Goal: Task Accomplishment & Management: Complete application form

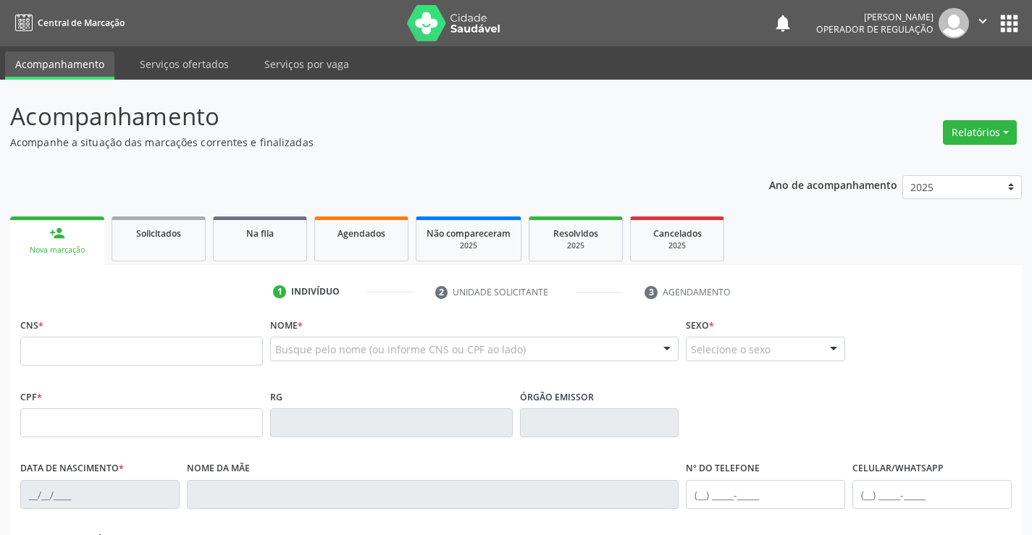
click at [85, 339] on input "text" at bounding box center [141, 351] width 243 height 29
type input "708 6020 6466 8289"
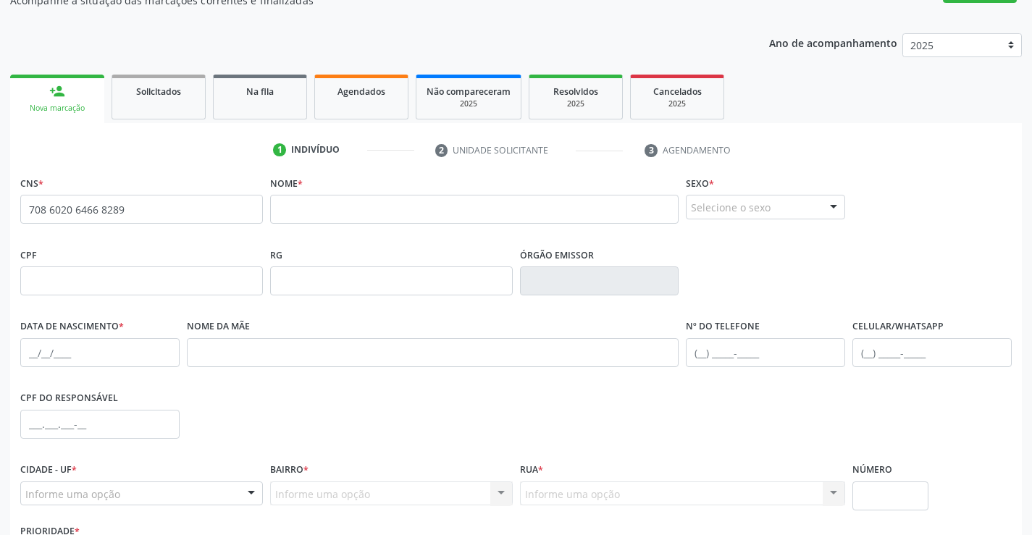
scroll to position [145, 0]
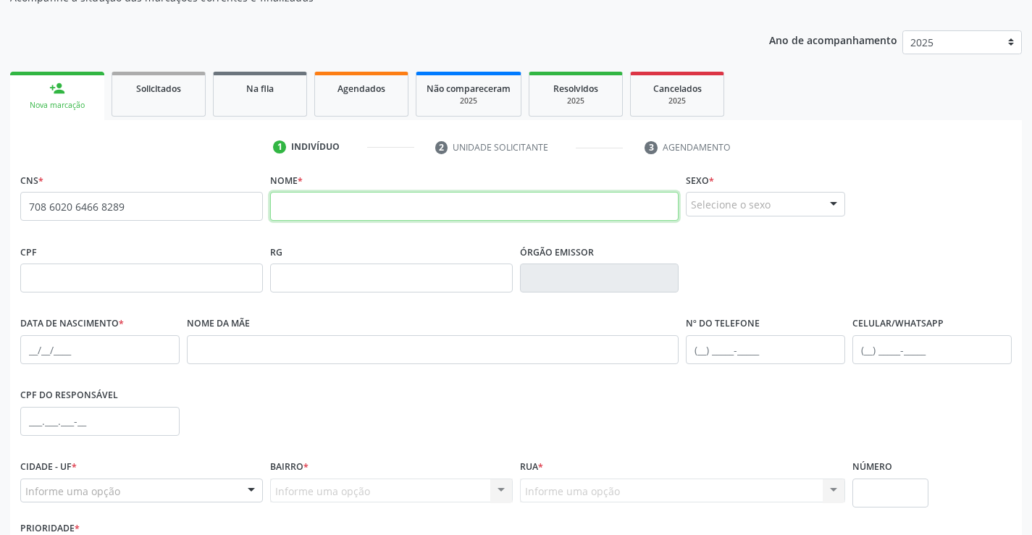
click at [330, 204] on input "text" at bounding box center [474, 206] width 409 height 29
type input "GLEIDES DE ALMEIDAS"
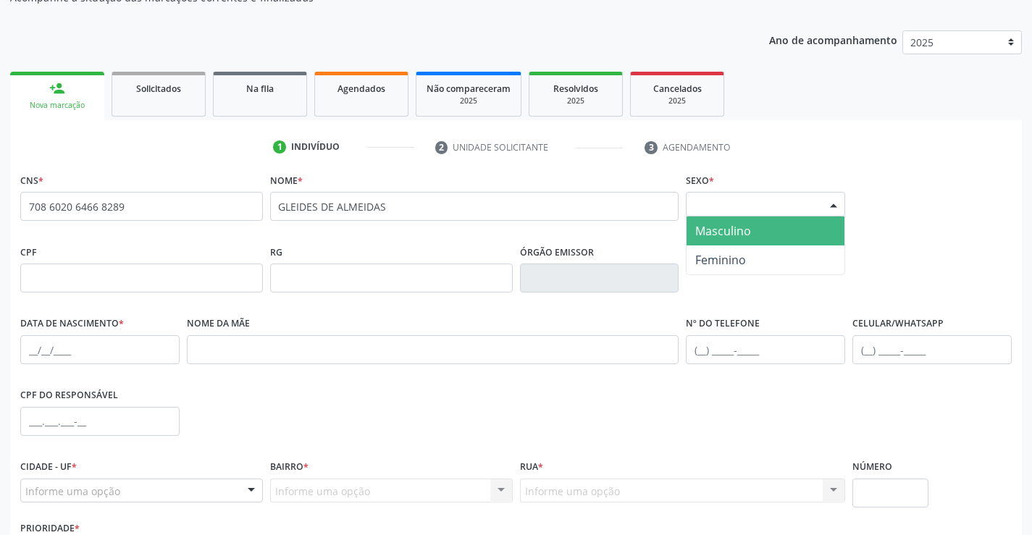
click at [836, 197] on div at bounding box center [834, 205] width 22 height 25
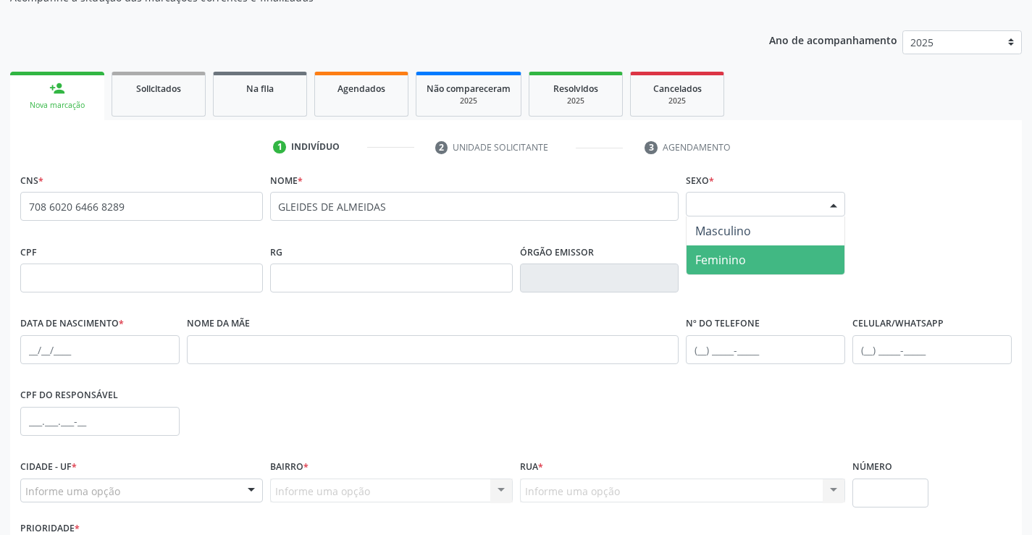
click at [749, 264] on span "Feminino" at bounding box center [766, 260] width 158 height 29
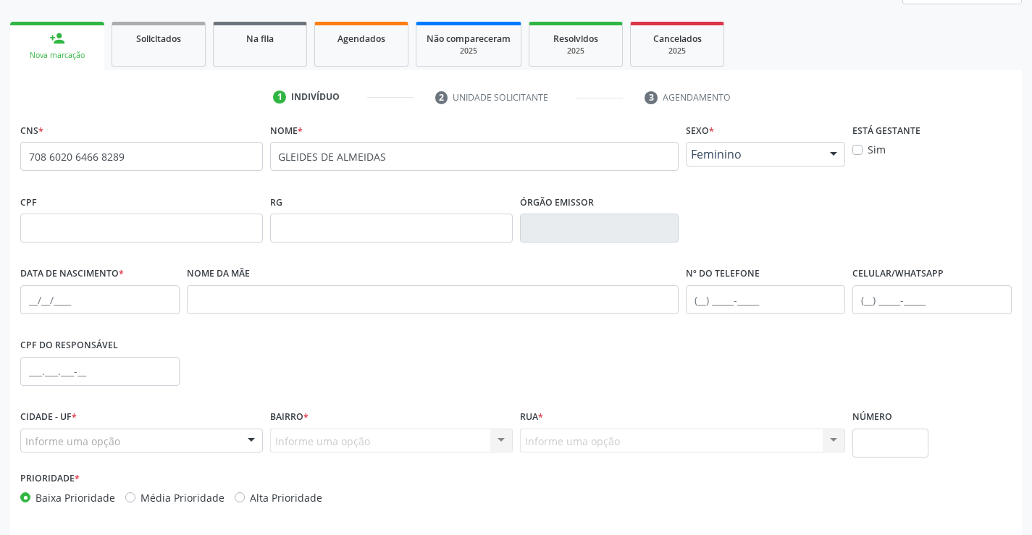
scroll to position [250, 0]
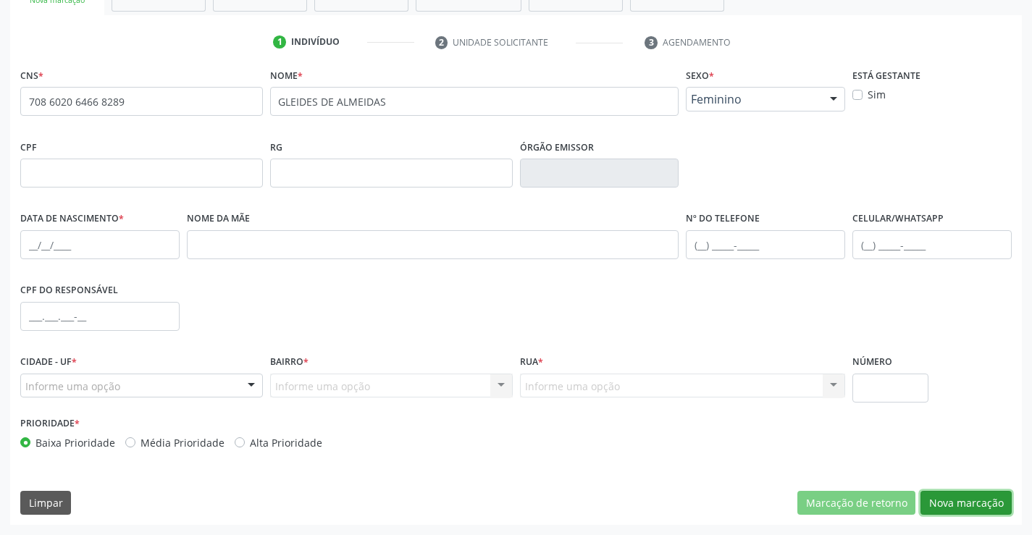
click at [979, 503] on button "Nova marcação" at bounding box center [966, 503] width 91 height 25
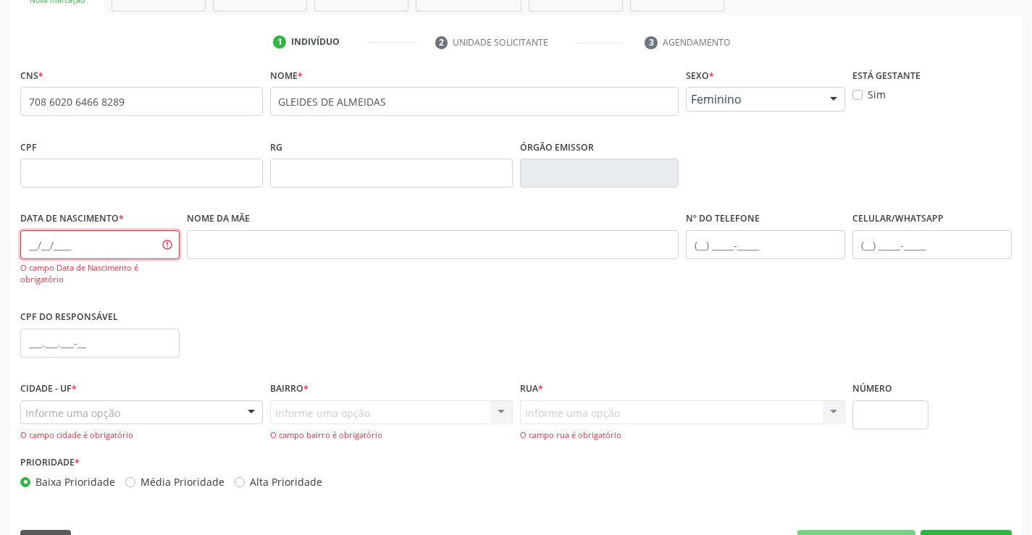
click at [98, 242] on input "text" at bounding box center [99, 244] width 159 height 29
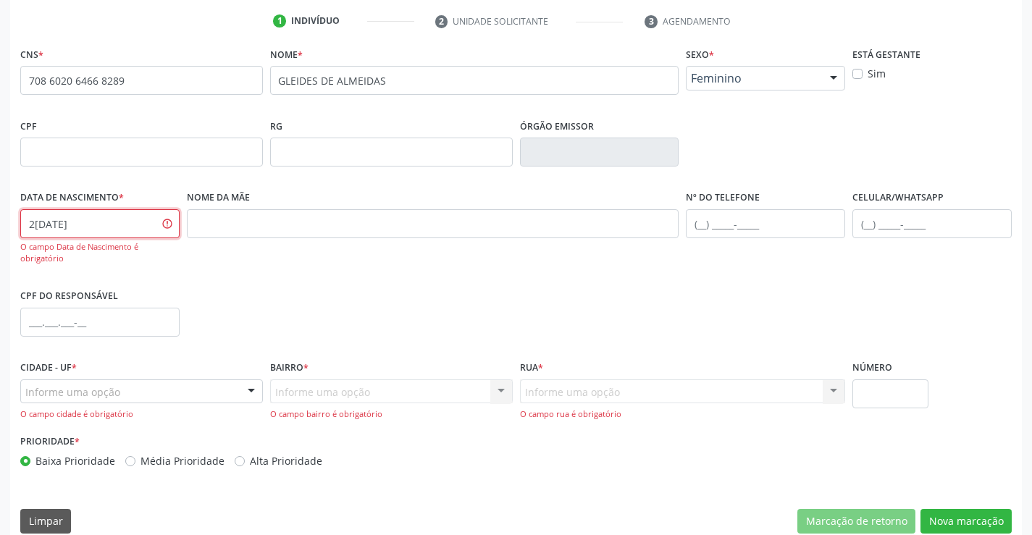
scroll to position [290, 0]
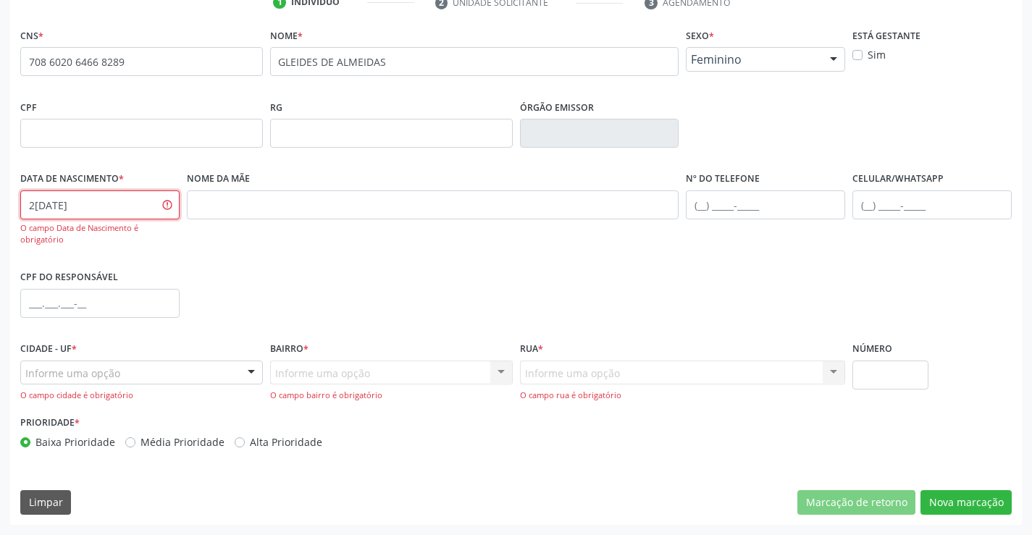
type input "2[DATE]"
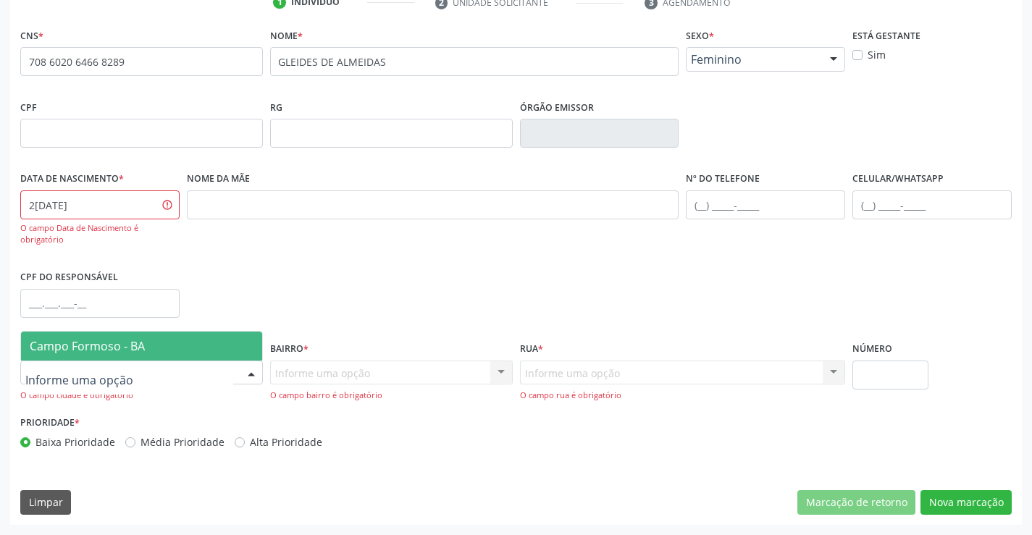
click at [246, 376] on div at bounding box center [251, 373] width 22 height 25
click at [236, 353] on span "Campo Formoso - BA" at bounding box center [141, 346] width 241 height 29
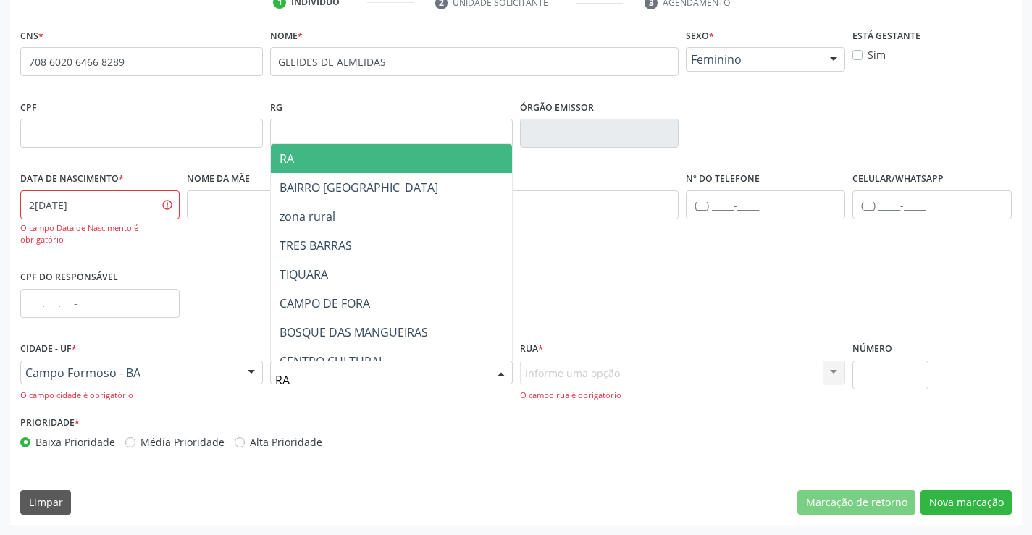
type input "RAU"
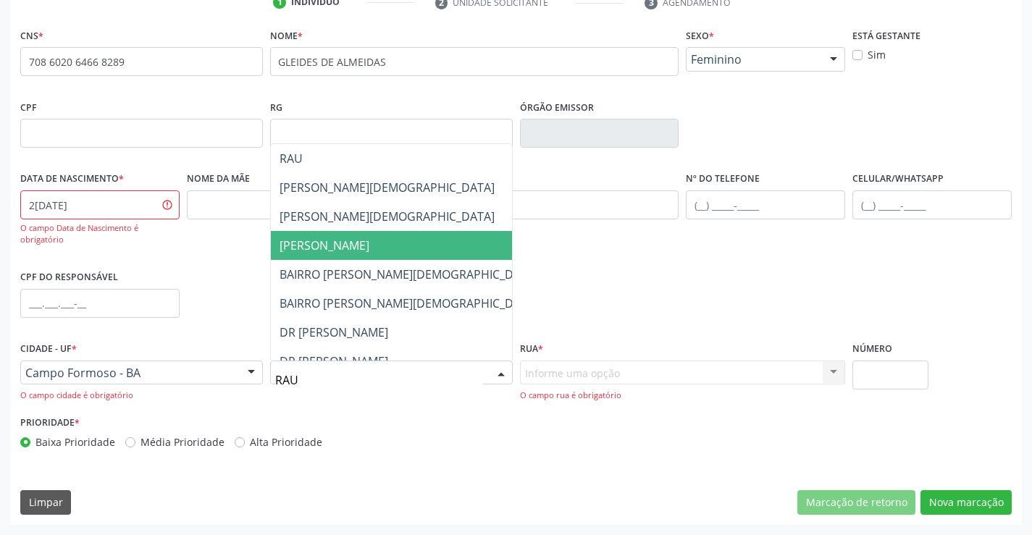
click at [425, 235] on span "[PERSON_NAME]" at bounding box center [409, 245] width 276 height 29
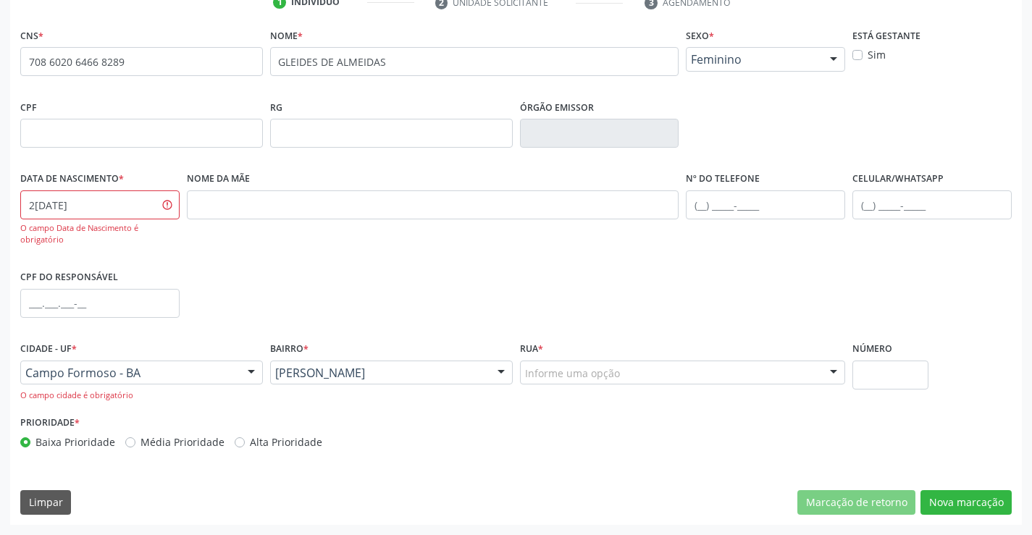
click at [648, 380] on div "Informe uma opção" at bounding box center [683, 373] width 326 height 25
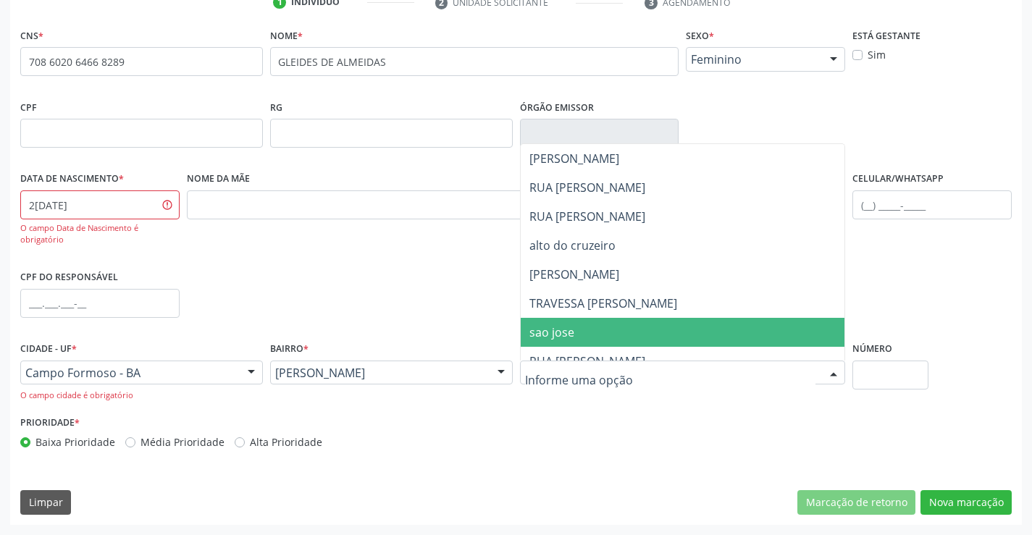
click at [558, 325] on span "sao jose" at bounding box center [552, 333] width 45 height 16
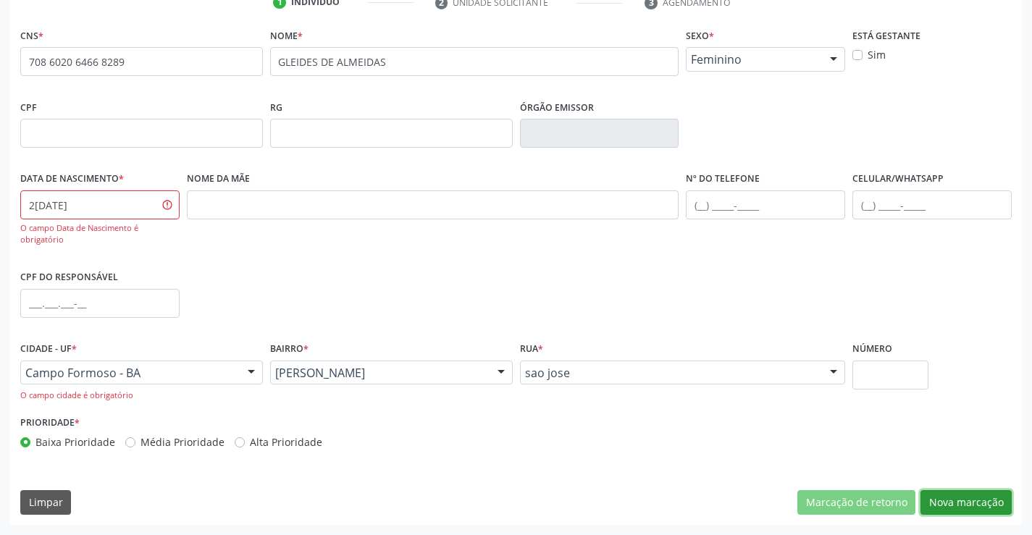
click at [973, 497] on button "Nova marcação" at bounding box center [966, 502] width 91 height 25
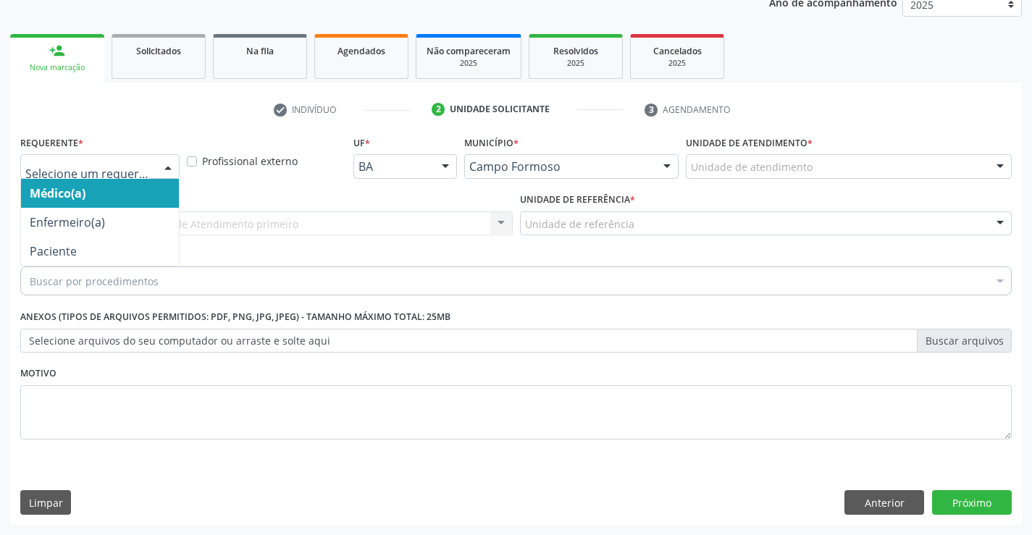
click at [167, 162] on div at bounding box center [168, 167] width 22 height 25
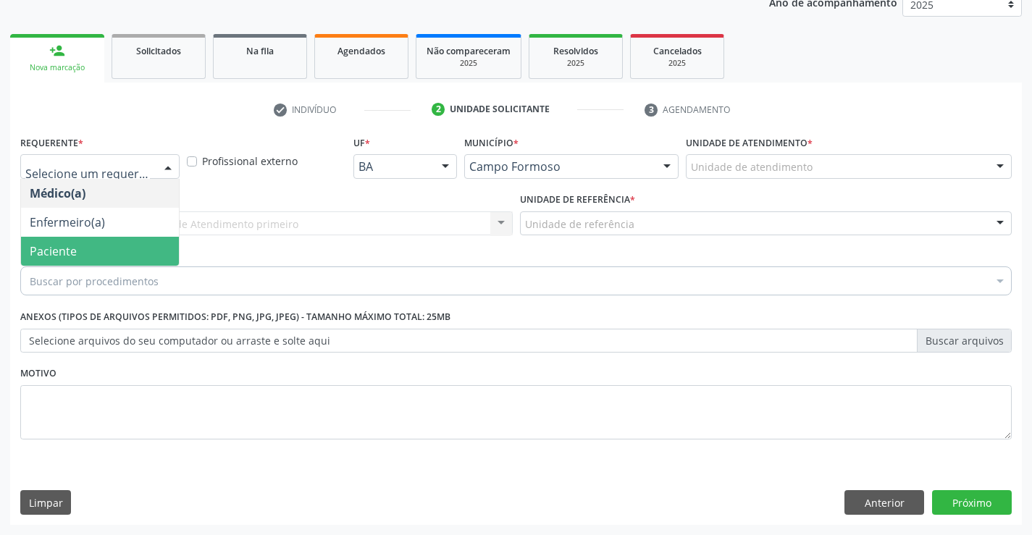
drag, startPoint x: 99, startPoint y: 251, endPoint x: 150, endPoint y: 206, distance: 67.7
click at [107, 246] on span "Paciente" at bounding box center [100, 251] width 158 height 29
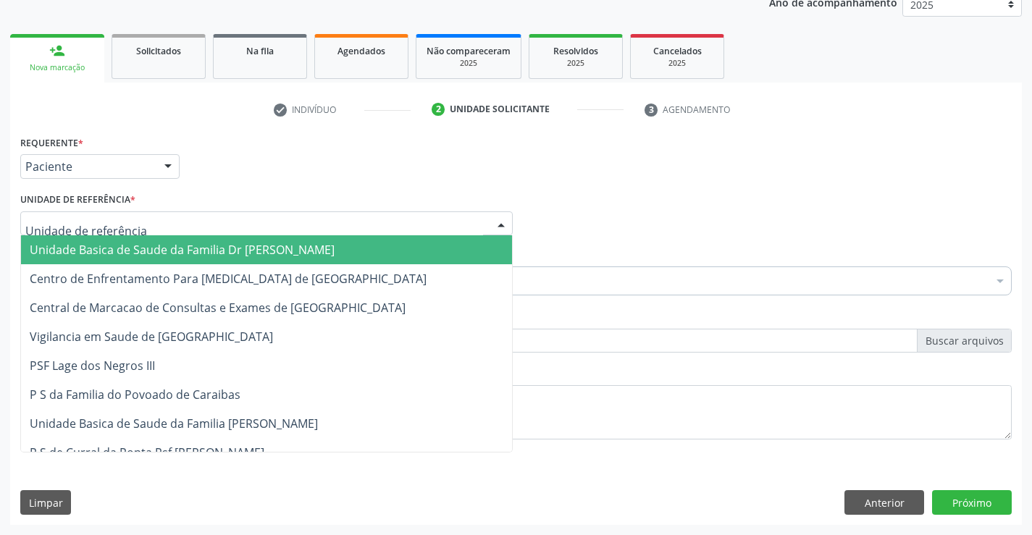
click at [150, 220] on div at bounding box center [266, 224] width 493 height 25
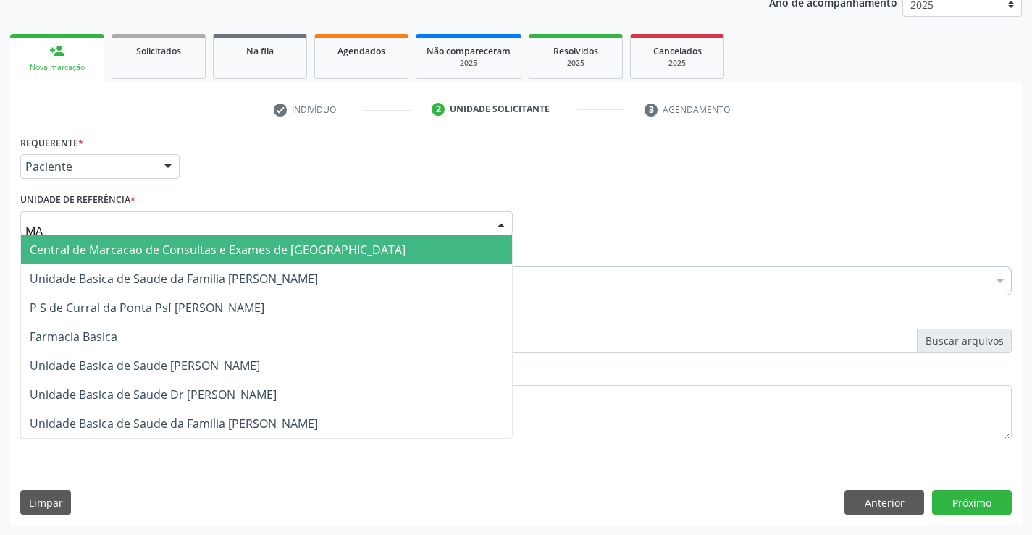
type input "MAR"
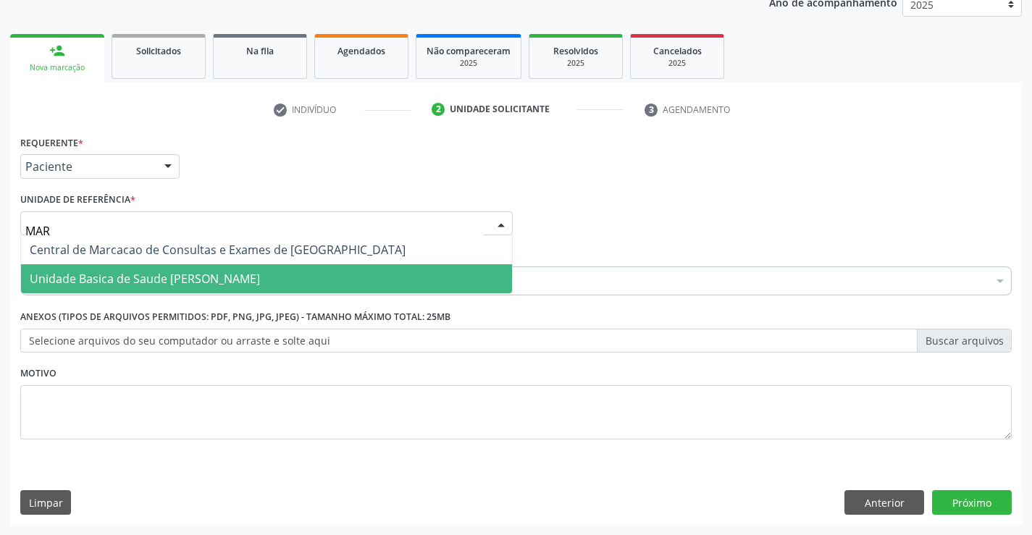
click at [165, 277] on span "Unidade Basica de Saude [PERSON_NAME]" at bounding box center [145, 279] width 230 height 16
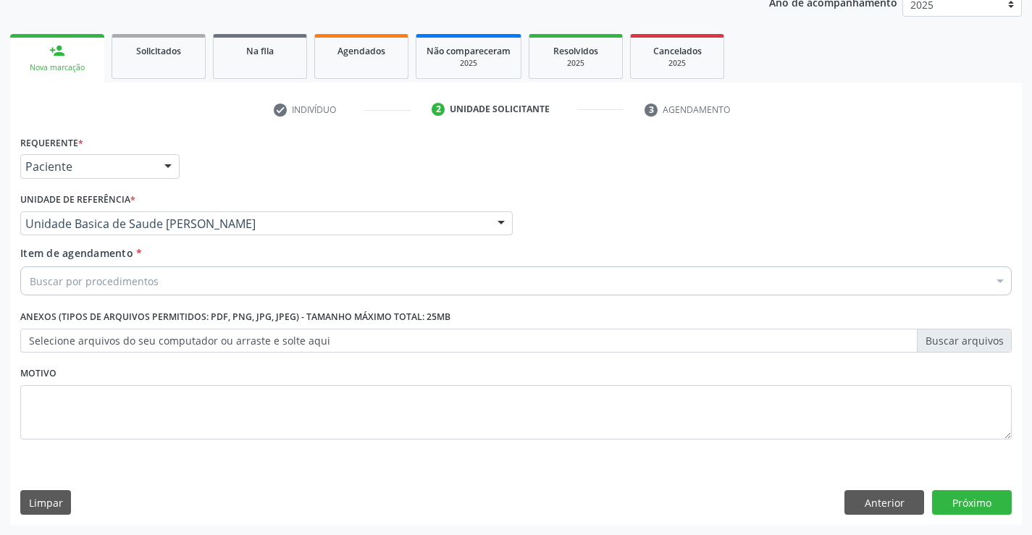
click at [165, 288] on div "Buscar por procedimentos" at bounding box center [516, 281] width 992 height 29
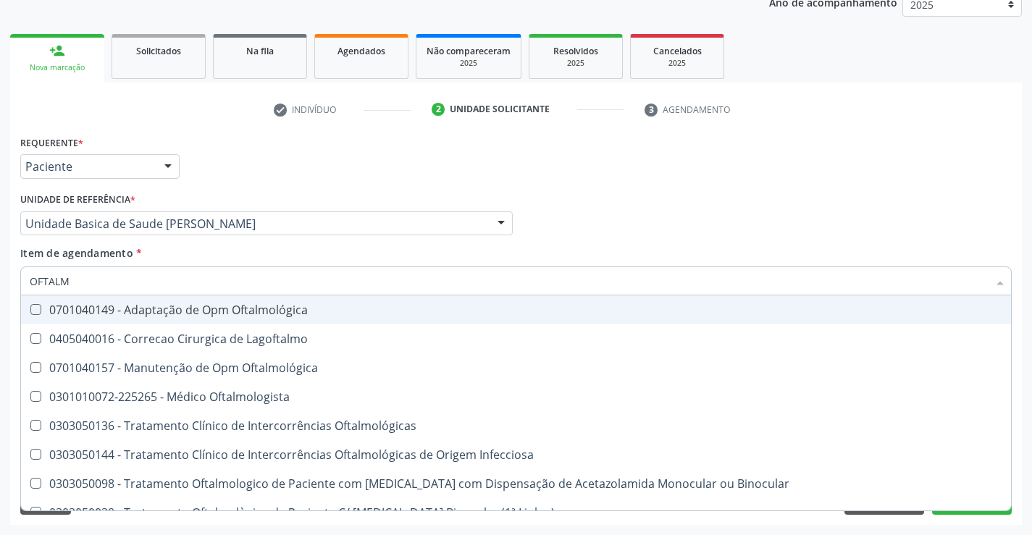
type input "OFTALMO"
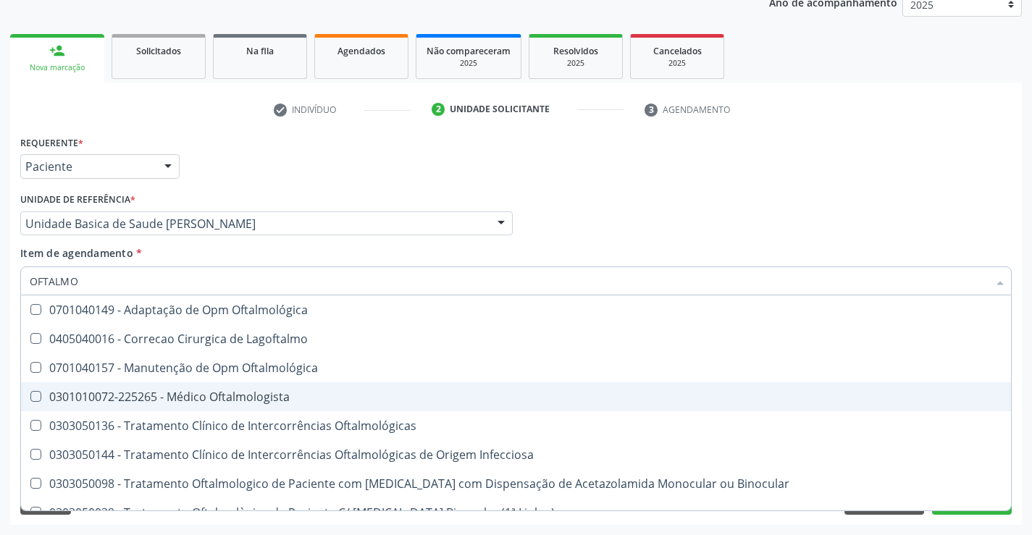
click at [189, 398] on div "0301010072-225265 - Médico Oftalmologista" at bounding box center [516, 397] width 973 height 12
checkbox Oftalmologista "true"
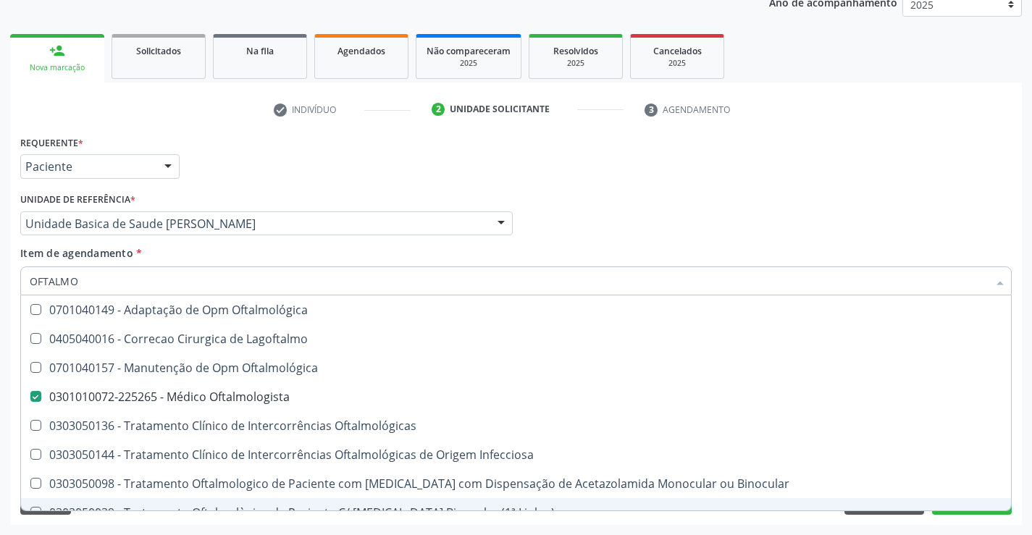
click at [323, 530] on div "Acompanhamento Acompanhe a situação das marcações correntes e finalizadas Relat…" at bounding box center [516, 216] width 1032 height 638
checkbox Lagoftalmo "true"
checkbox Oftalmologista "false"
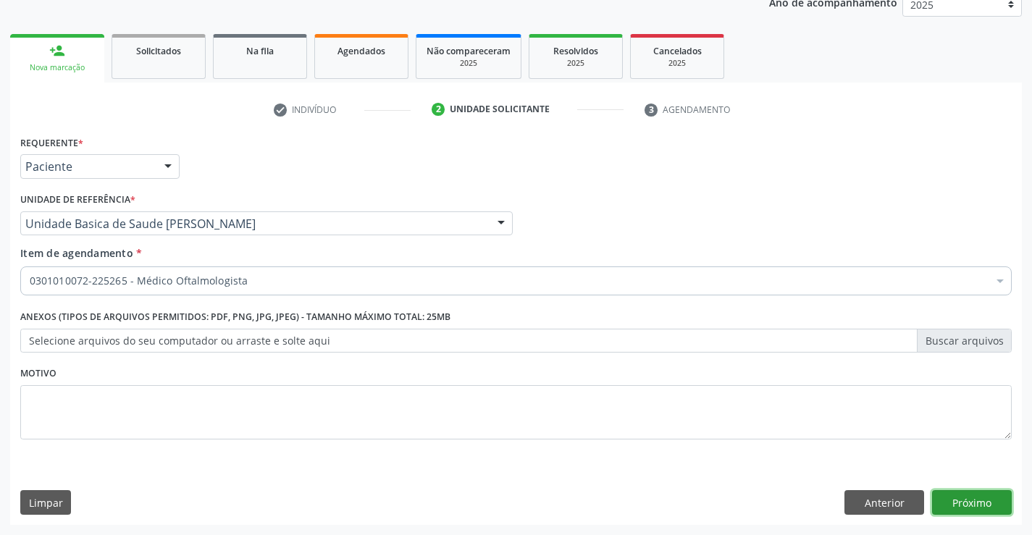
click at [982, 502] on button "Próximo" at bounding box center [972, 502] width 80 height 25
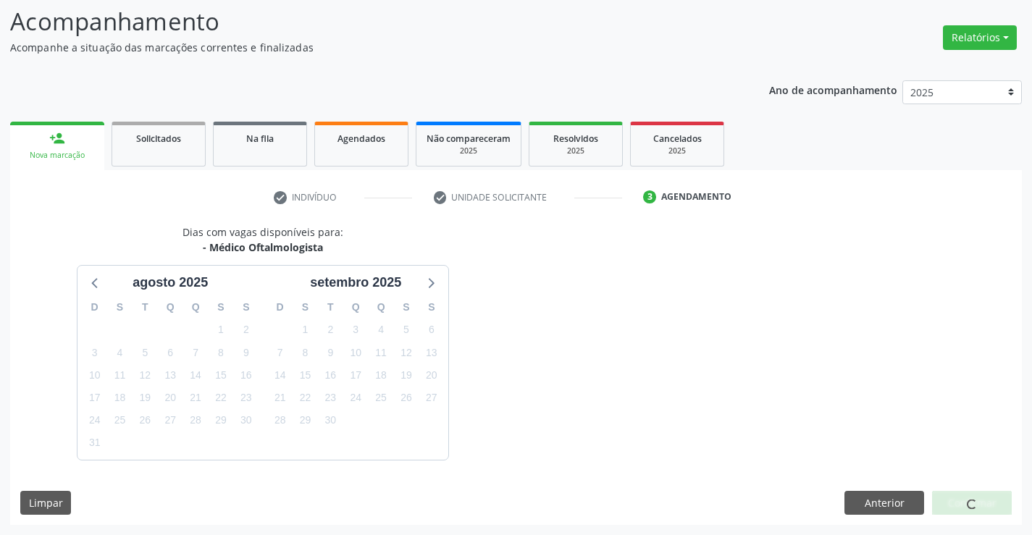
scroll to position [138, 0]
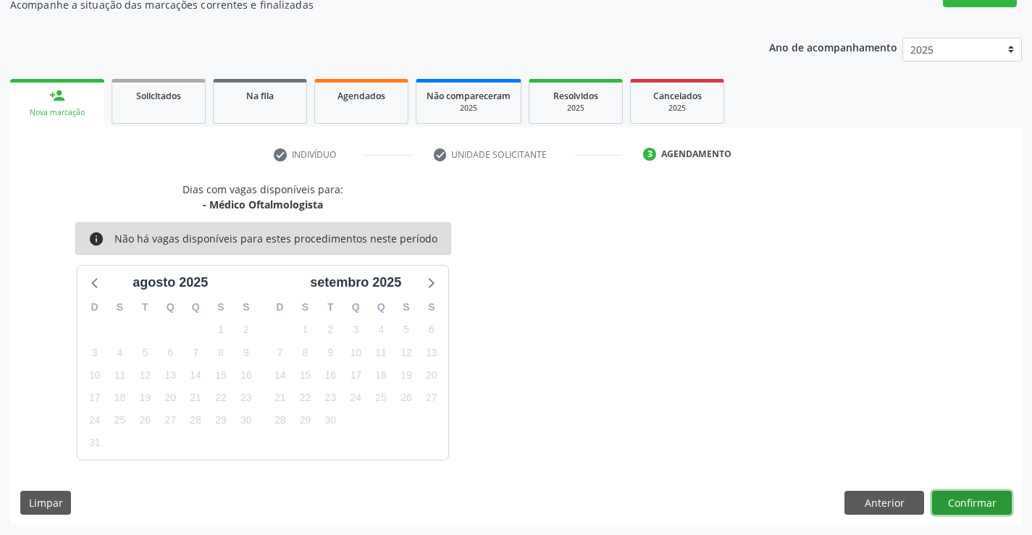
click at [982, 502] on button "Confirmar" at bounding box center [972, 503] width 80 height 25
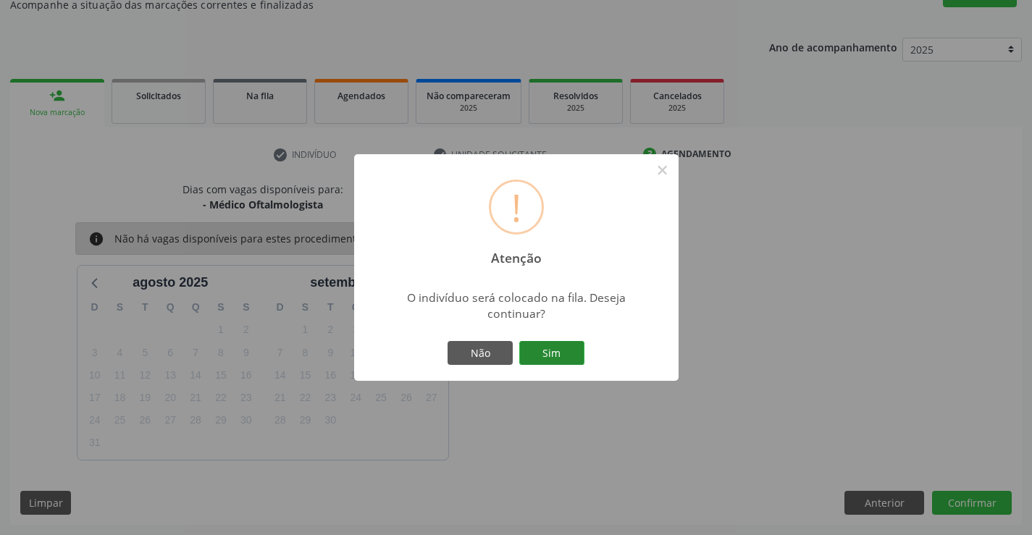
click at [565, 350] on button "Sim" at bounding box center [551, 353] width 65 height 25
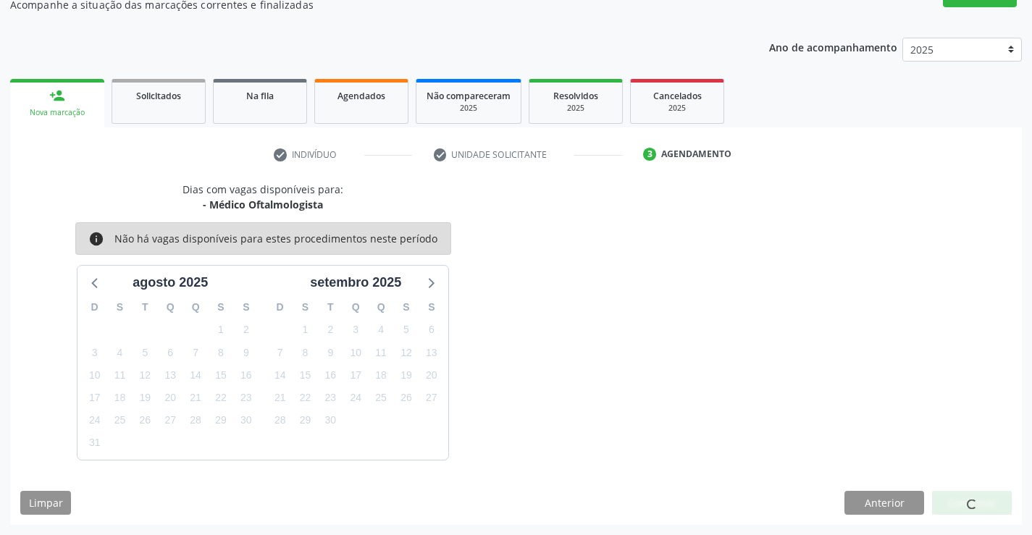
scroll to position [0, 0]
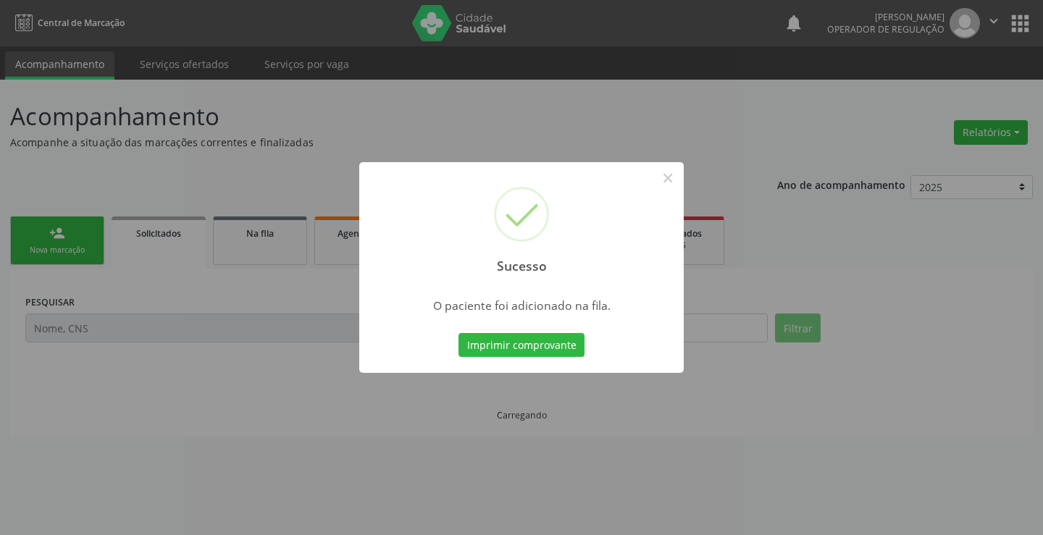
click at [565, 350] on button "Imprimir comprovante" at bounding box center [522, 345] width 126 height 25
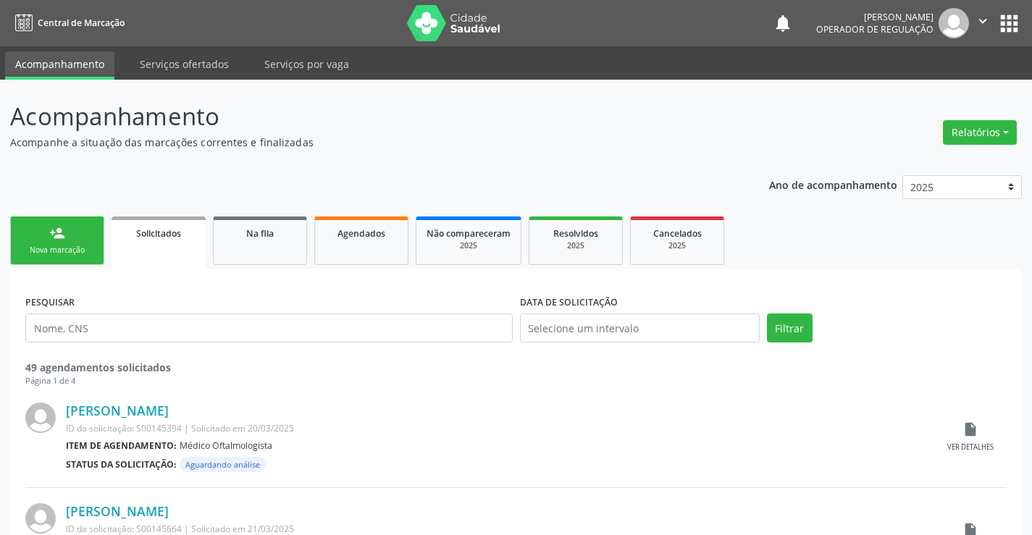
click at [90, 245] on div "Nova marcação" at bounding box center [57, 250] width 72 height 11
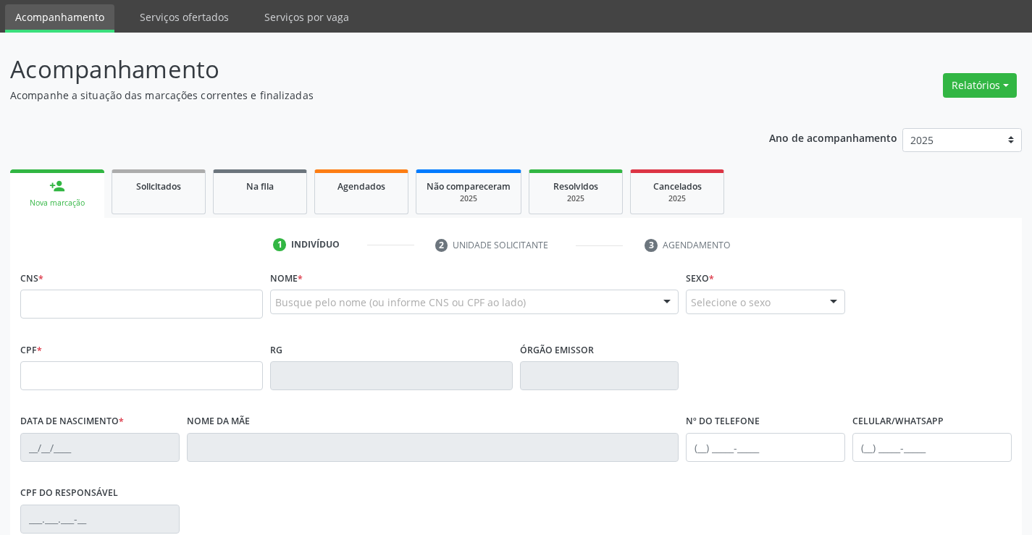
scroll to position [72, 0]
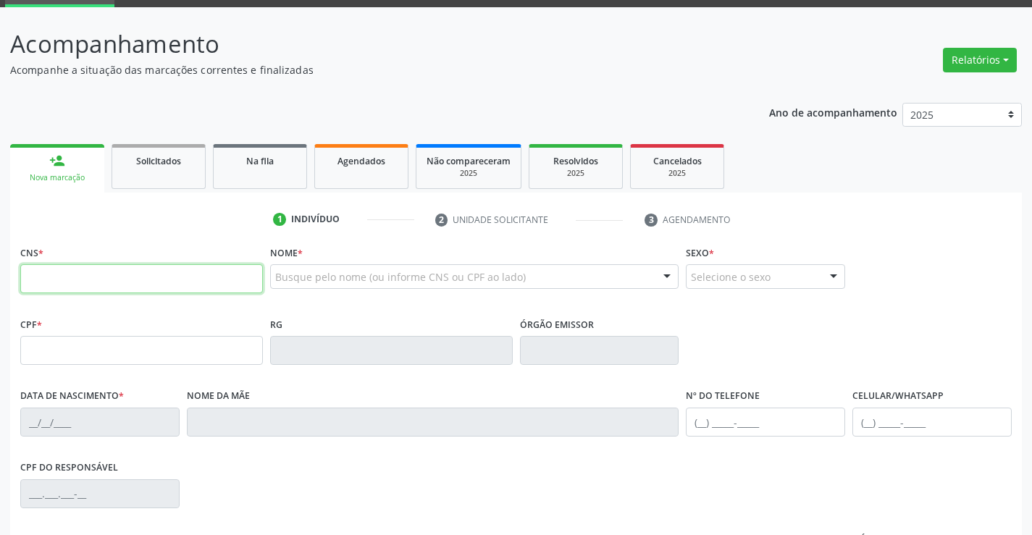
click at [81, 275] on input "text" at bounding box center [141, 278] width 243 height 29
type input "708 4047 0492 9066"
type input "2186523728"
type input "[DATE]"
type input "[PHONE_NUMBER]"
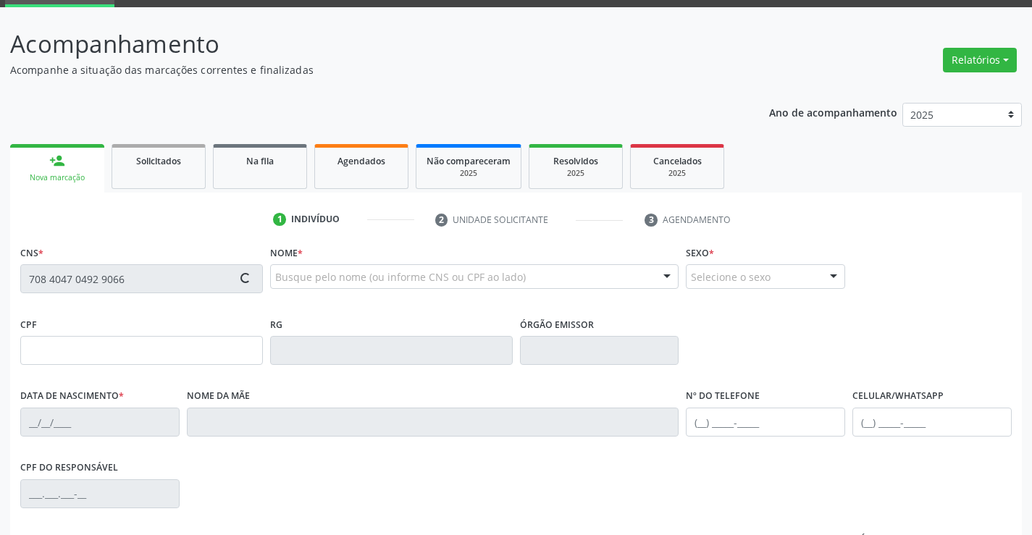
type input "082.648.185-01"
type input "S/N"
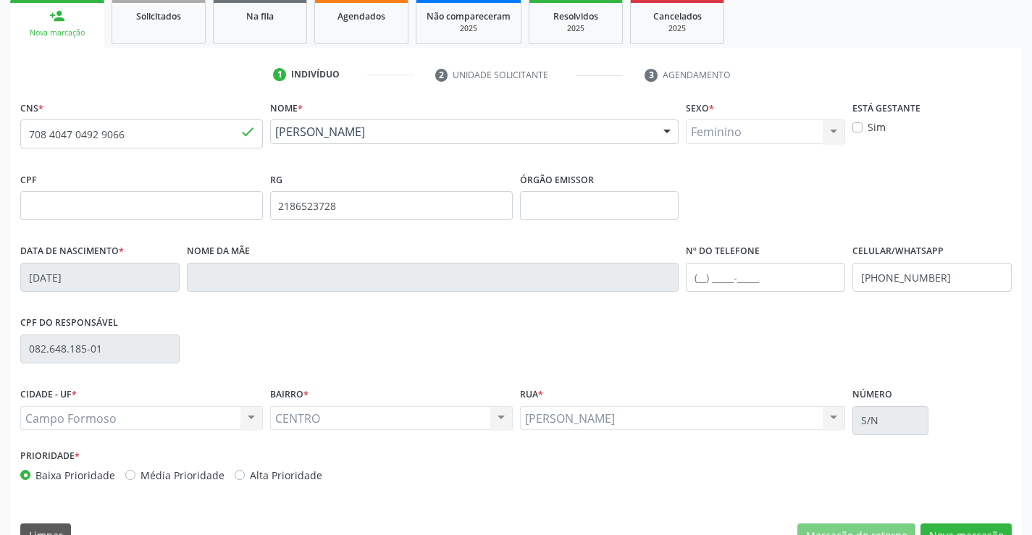
scroll to position [250, 0]
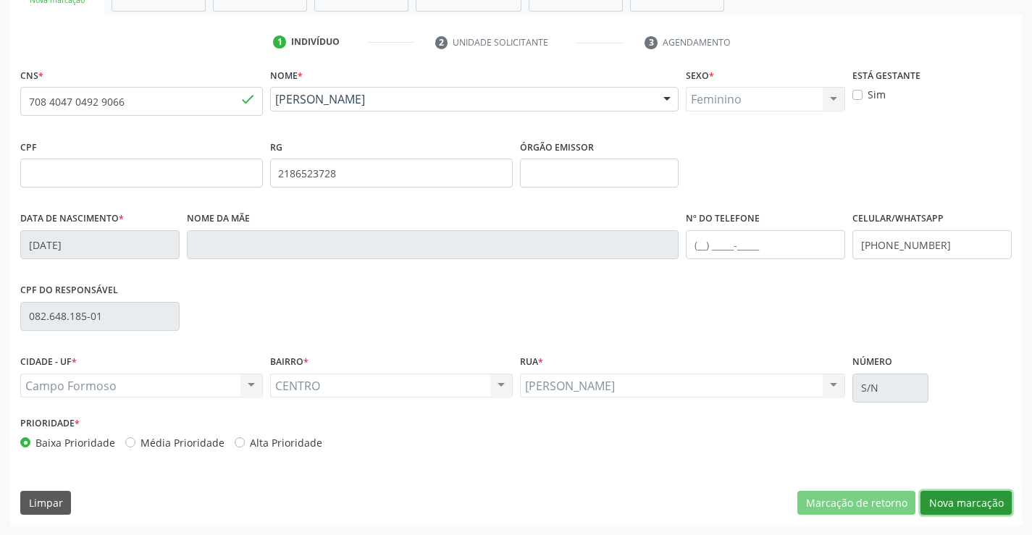
click at [934, 499] on button "Nova marcação" at bounding box center [966, 503] width 91 height 25
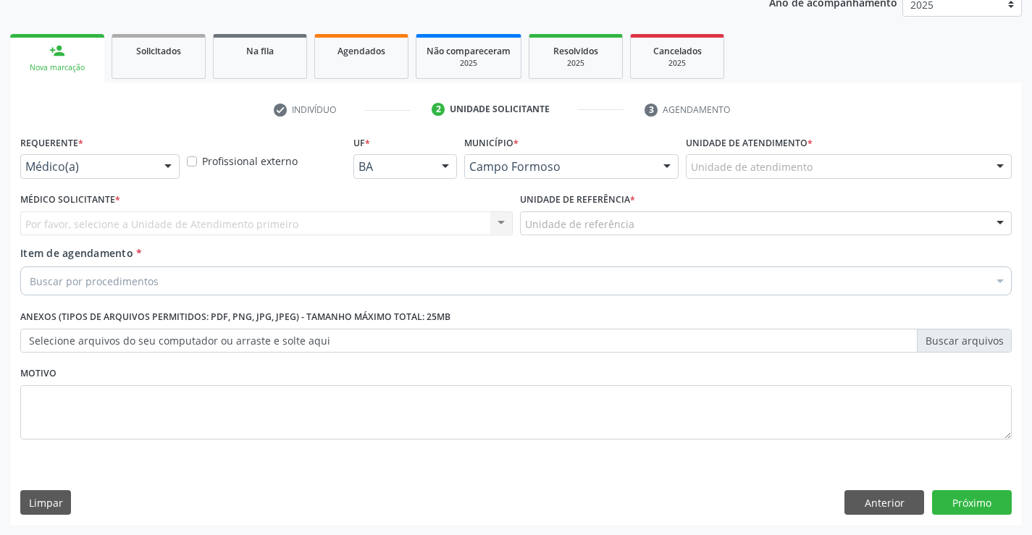
scroll to position [183, 0]
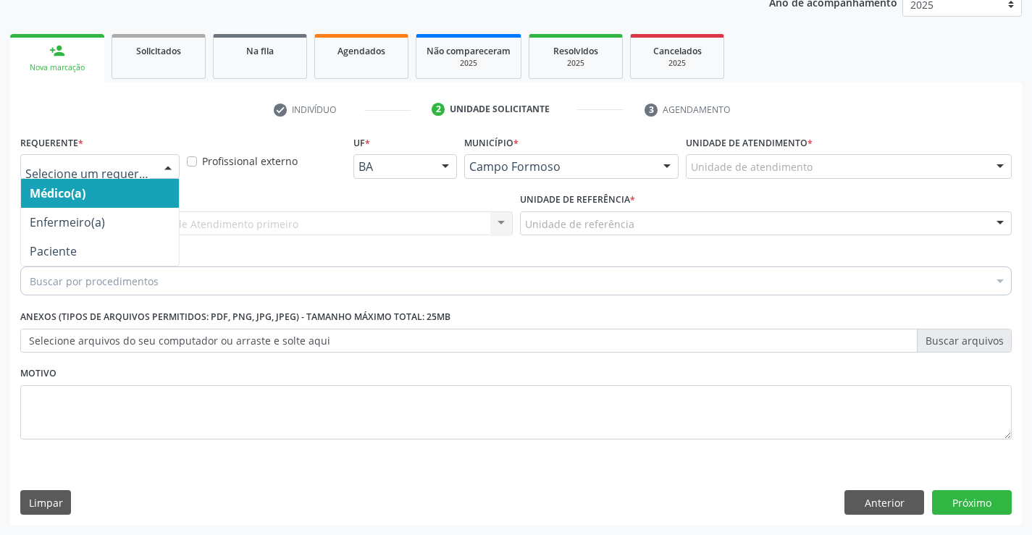
click at [167, 170] on div at bounding box center [168, 167] width 22 height 25
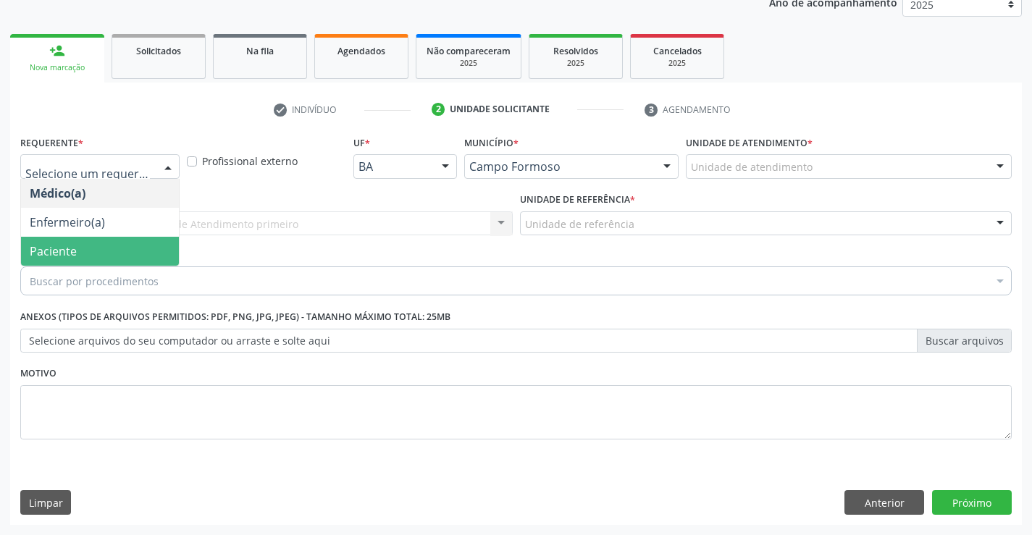
click at [117, 243] on span "Paciente" at bounding box center [100, 251] width 158 height 29
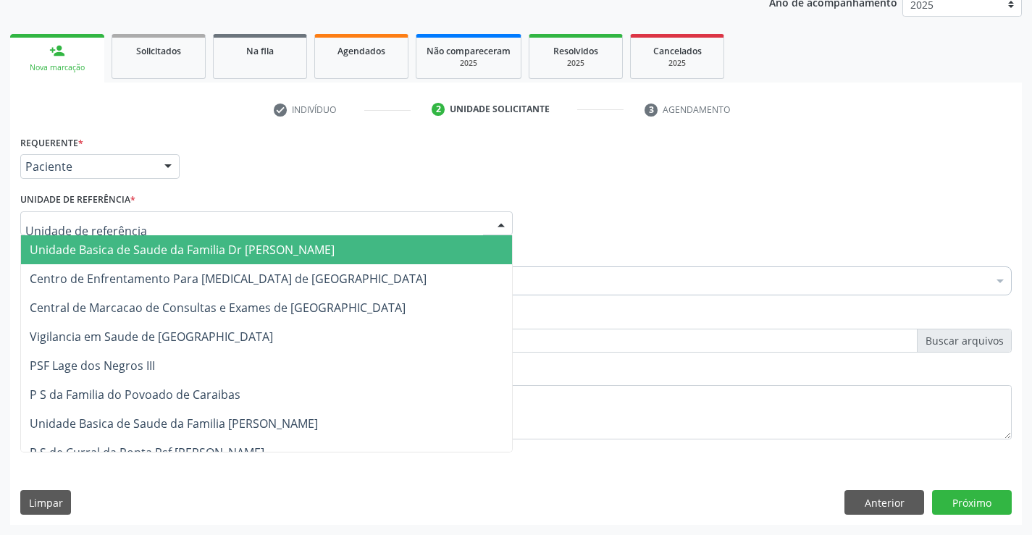
click at [195, 227] on div at bounding box center [266, 224] width 493 height 25
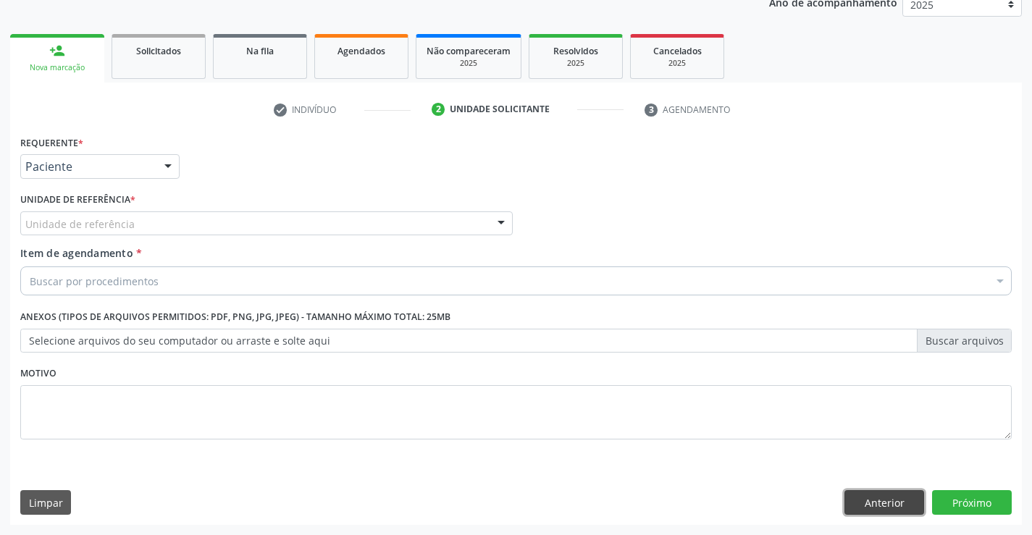
click at [869, 503] on button "Anterior" at bounding box center [885, 502] width 80 height 25
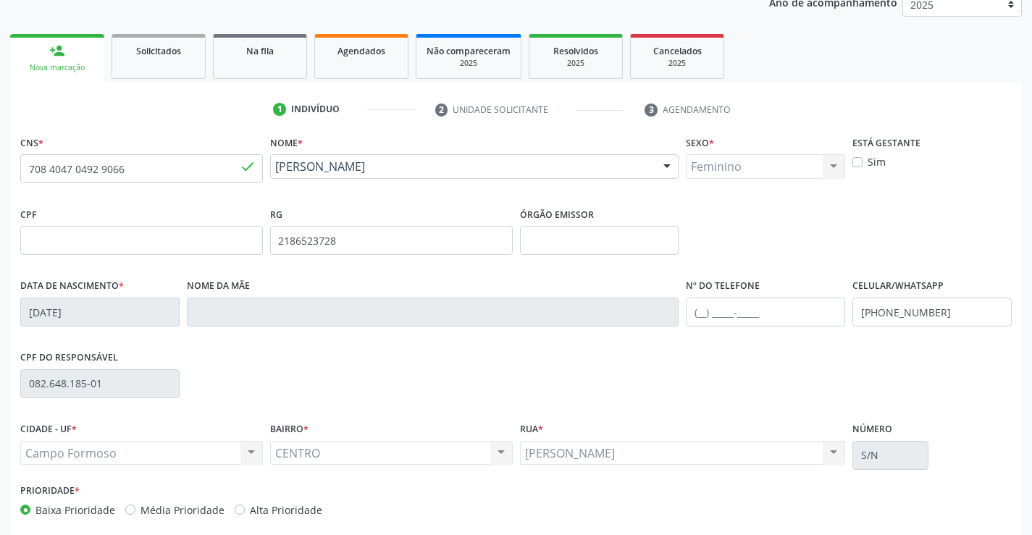
scroll to position [250, 0]
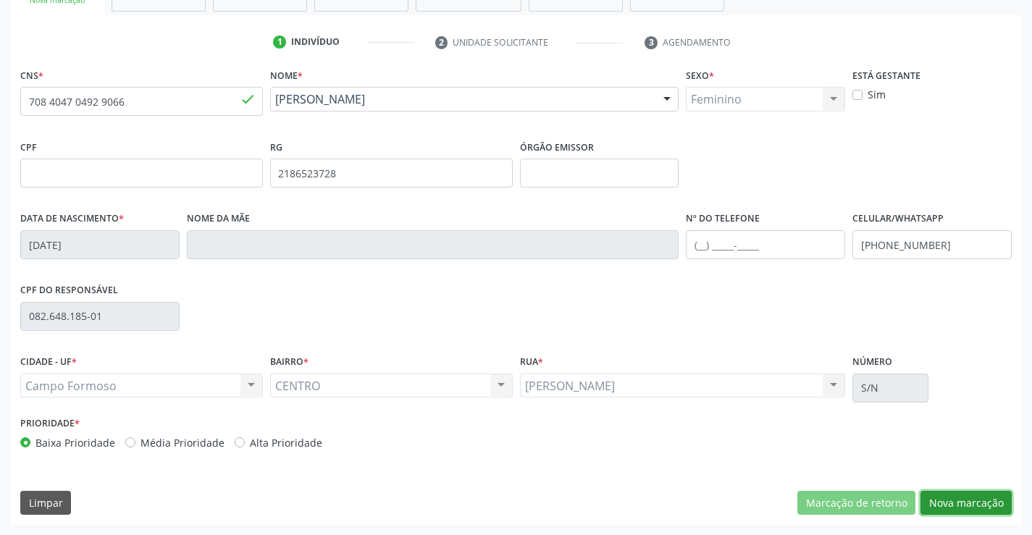
click at [945, 495] on button "Nova marcação" at bounding box center [966, 503] width 91 height 25
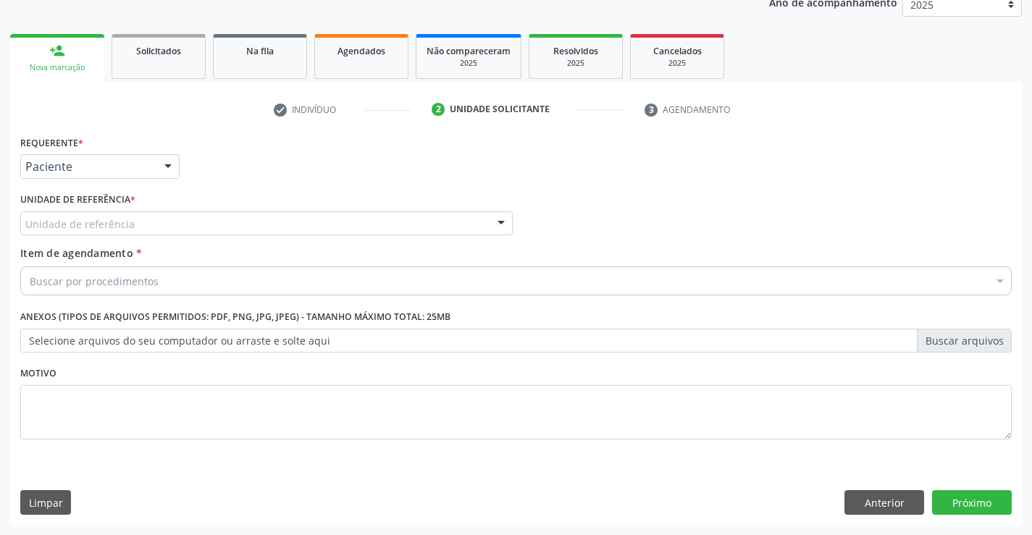
click at [156, 222] on div "Unidade de referência" at bounding box center [266, 224] width 493 height 25
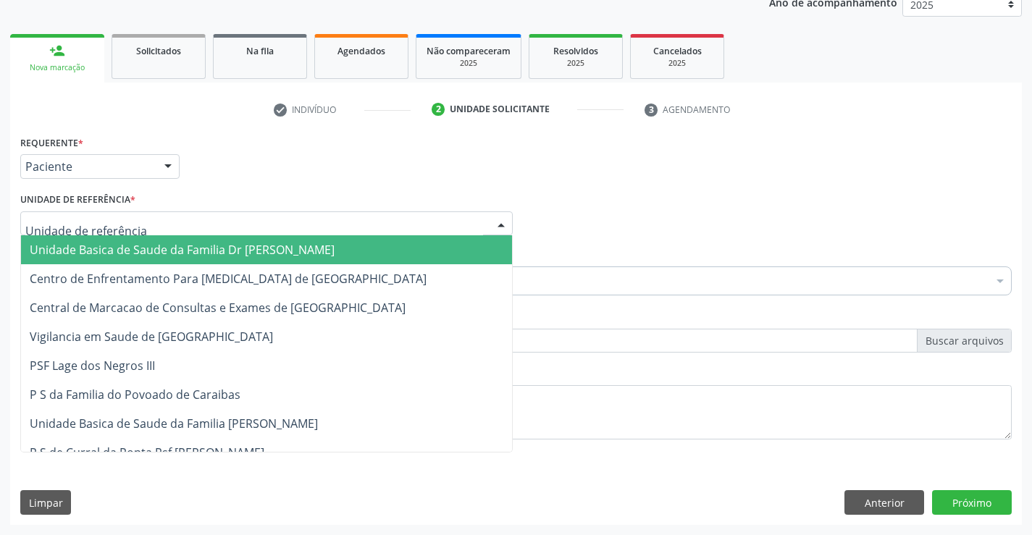
click at [157, 253] on span "Unidade Basica de Saude da Familia Dr [PERSON_NAME]" at bounding box center [182, 250] width 305 height 16
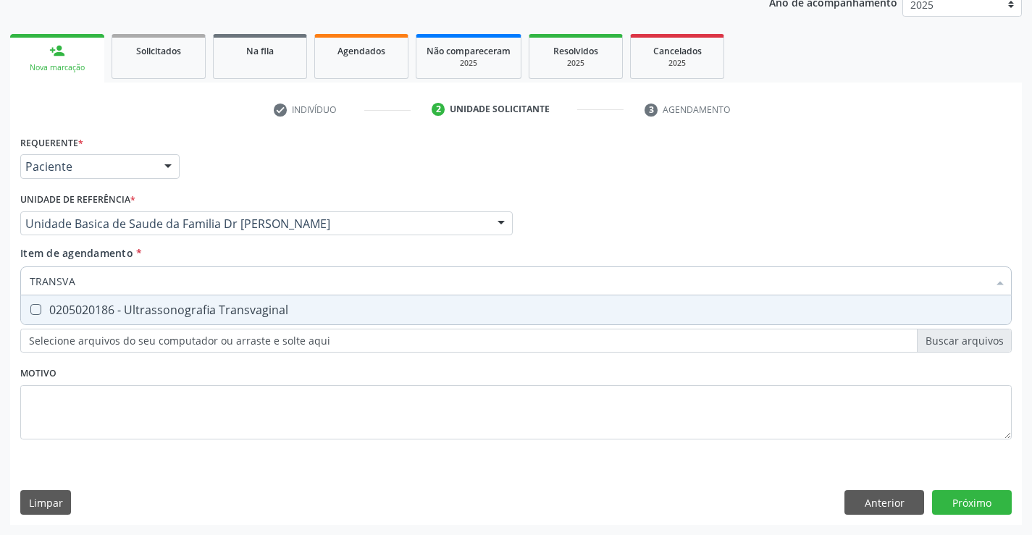
type input "TRANSVAG"
click at [162, 310] on div "0205020186 - Ultrassonografia Transvaginal" at bounding box center [516, 310] width 973 height 12
checkbox Transvaginal "true"
click at [151, 375] on div "Requerente * Paciente Médico(a) Enfermeiro(a) Paciente Nenhum resultado encontr…" at bounding box center [516, 296] width 992 height 328
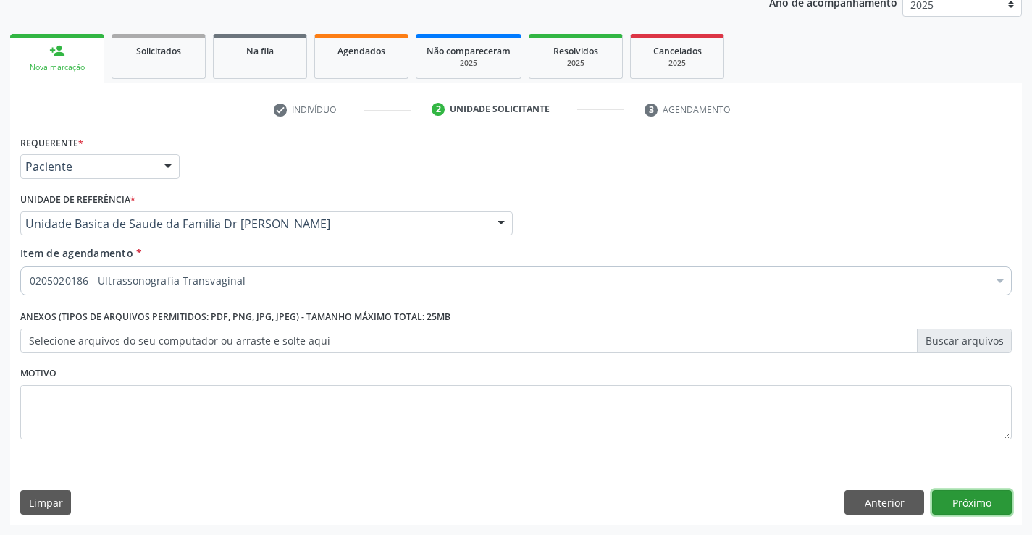
click at [942, 501] on button "Próximo" at bounding box center [972, 502] width 80 height 25
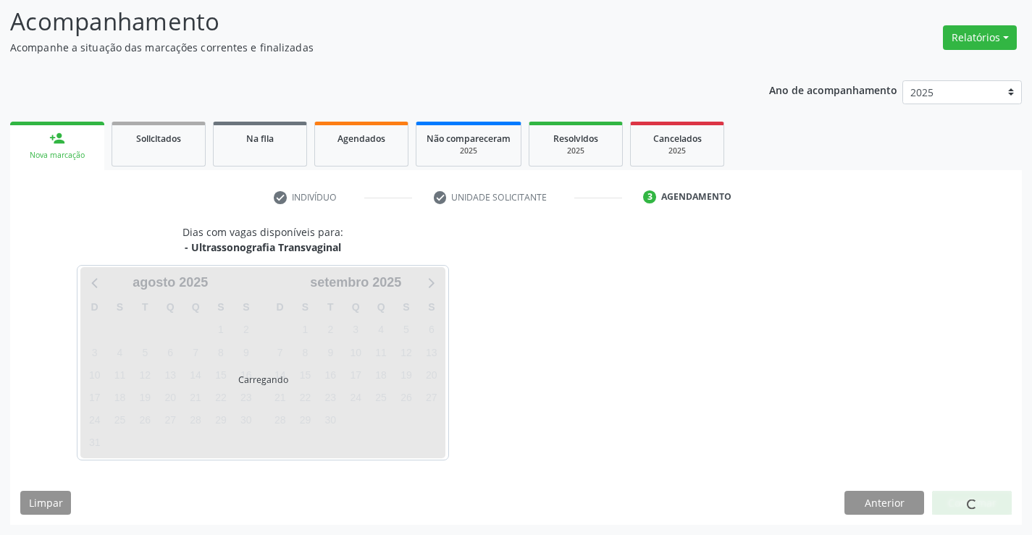
scroll to position [95, 0]
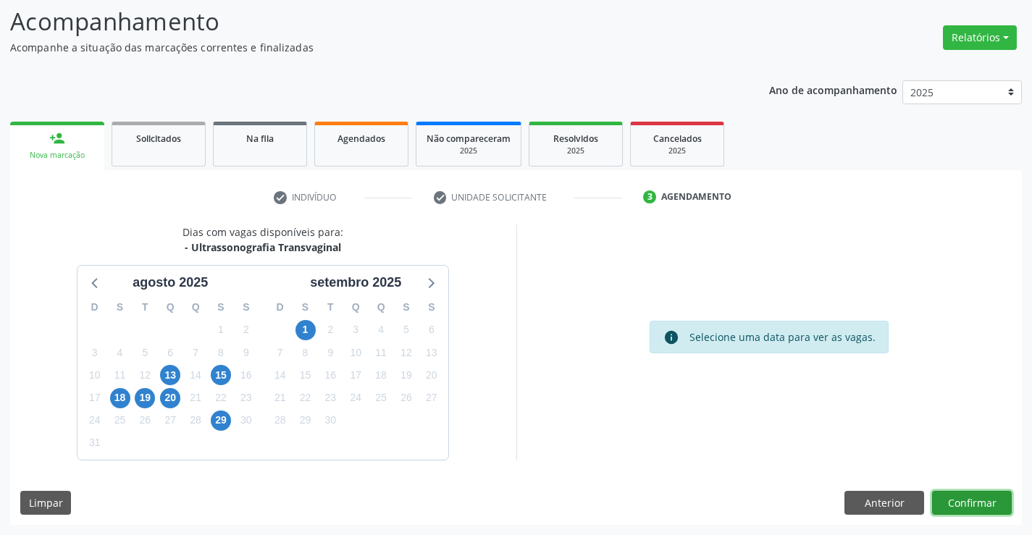
click at [976, 503] on button "Confirmar" at bounding box center [972, 503] width 80 height 25
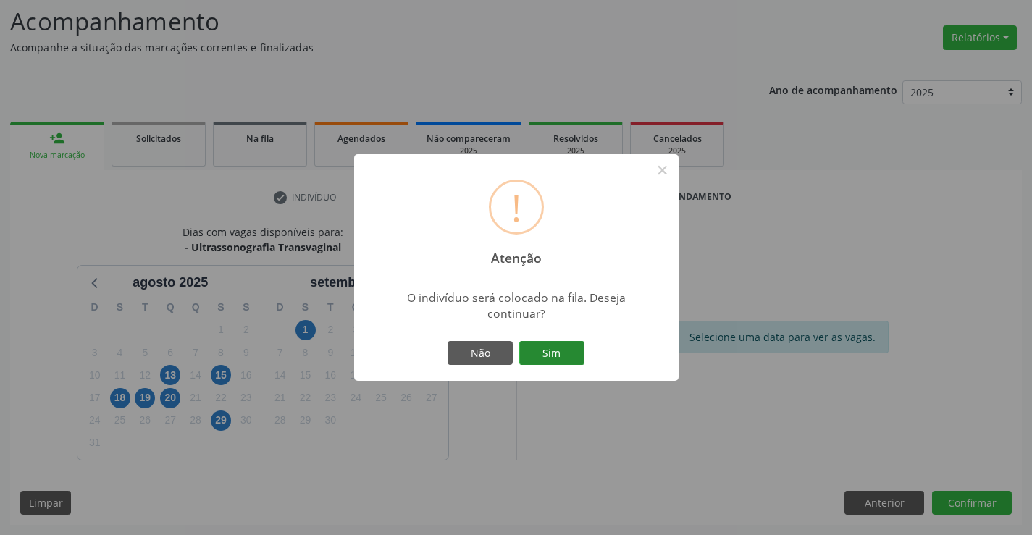
click at [561, 354] on button "Sim" at bounding box center [551, 353] width 65 height 25
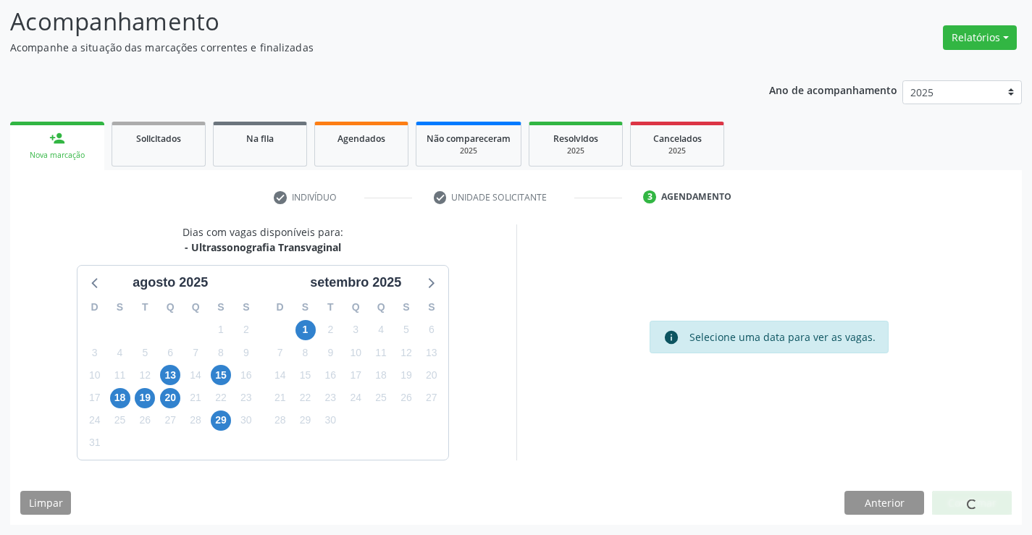
scroll to position [0, 0]
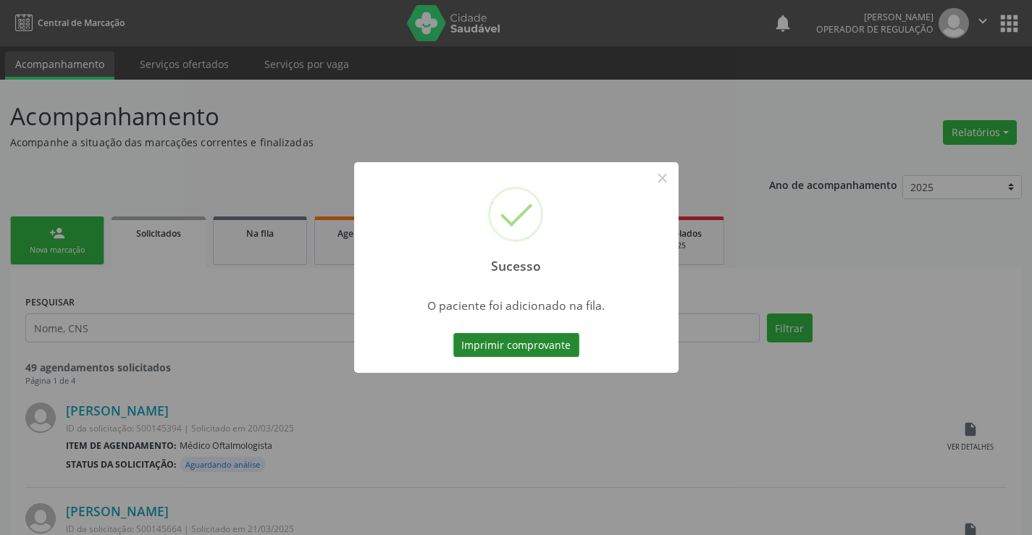
click at [543, 342] on button "Imprimir comprovante" at bounding box center [516, 345] width 126 height 25
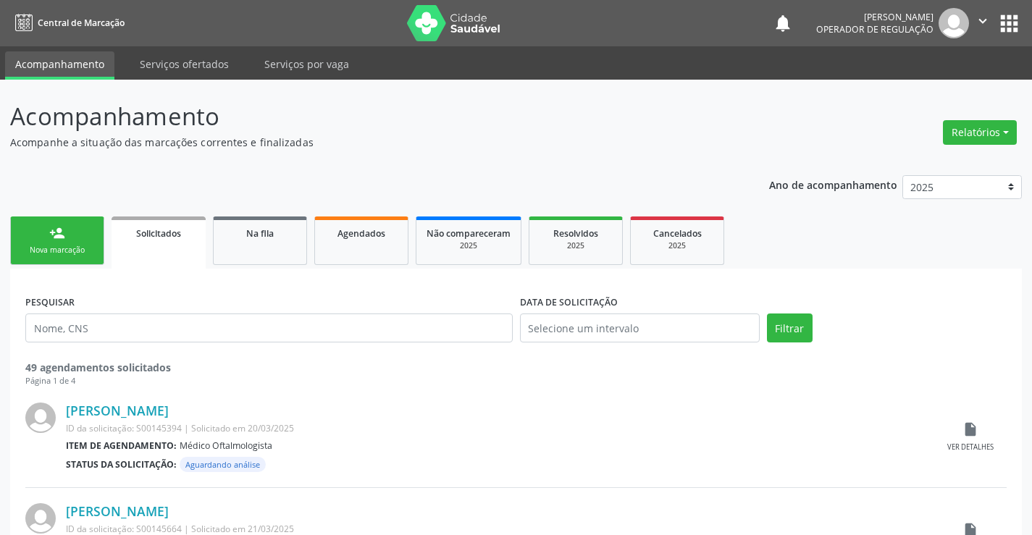
click at [91, 251] on div "Nova marcação" at bounding box center [57, 250] width 72 height 11
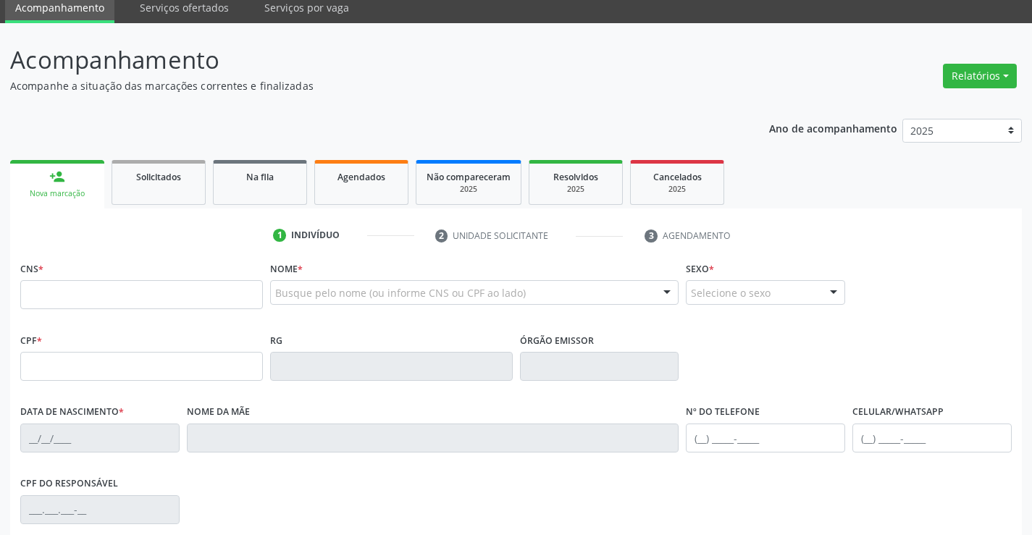
scroll to position [72, 0]
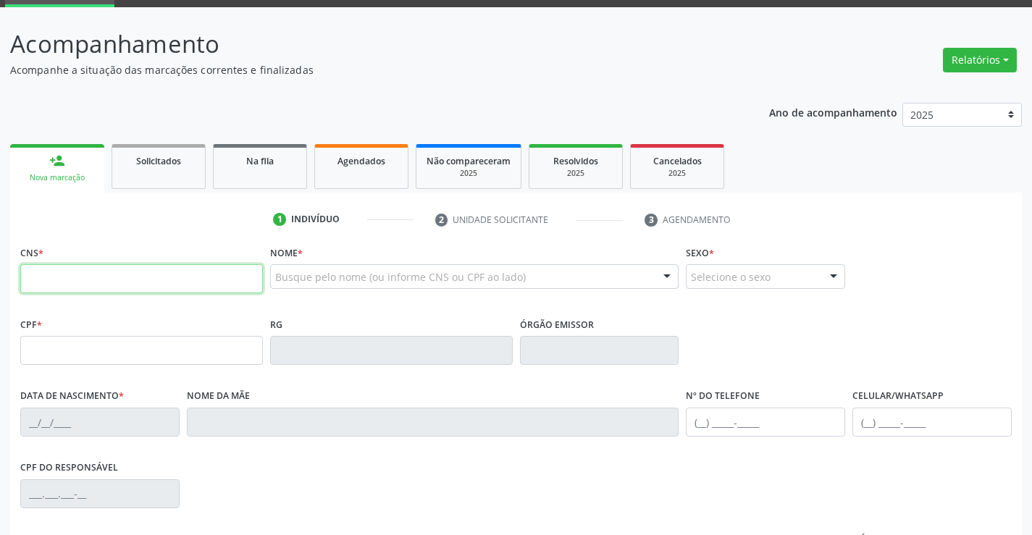
click at [83, 283] on input "text" at bounding box center [141, 278] width 243 height 29
type input "707 8036 8849 6617"
type input "[DATE]"
type input "S/N"
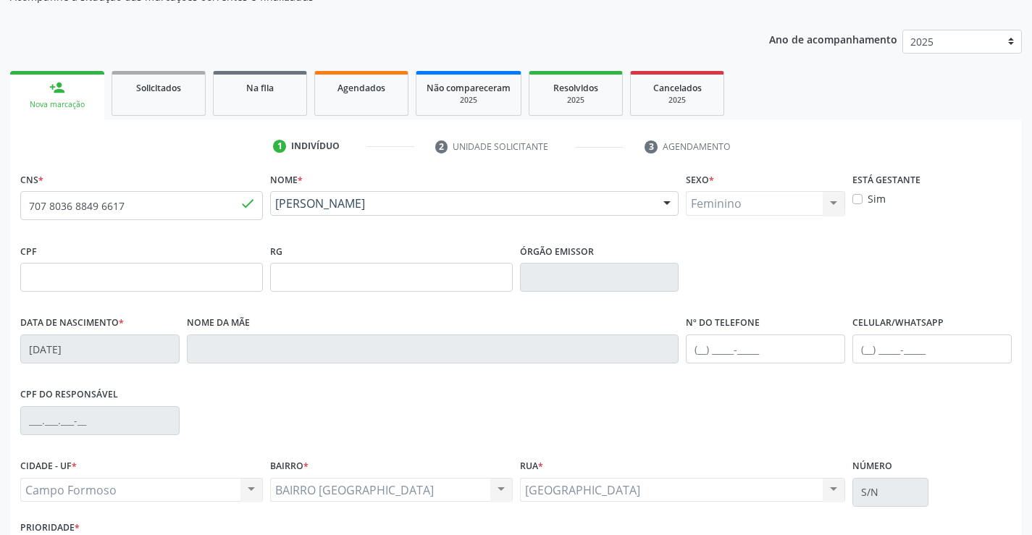
scroll to position [250, 0]
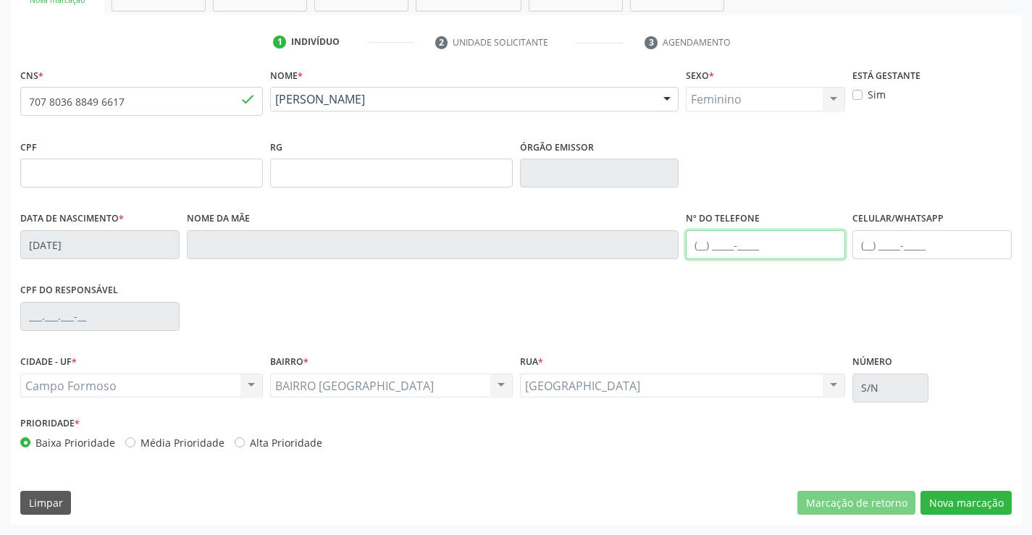
click at [702, 248] on input "text" at bounding box center [765, 244] width 159 height 29
type input "[PHONE_NUMBER]"
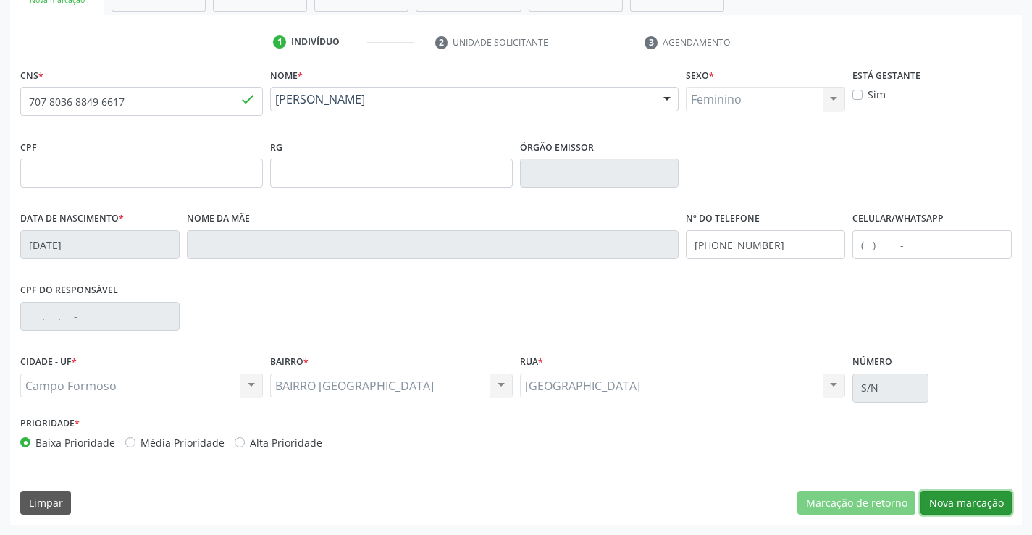
click at [950, 500] on button "Nova marcação" at bounding box center [966, 503] width 91 height 25
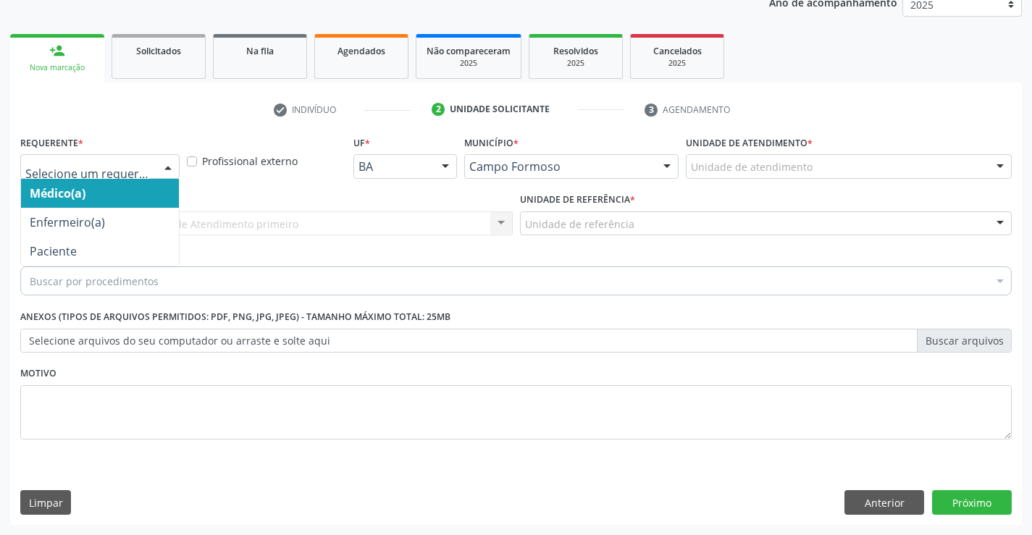
click at [172, 162] on div at bounding box center [168, 167] width 22 height 25
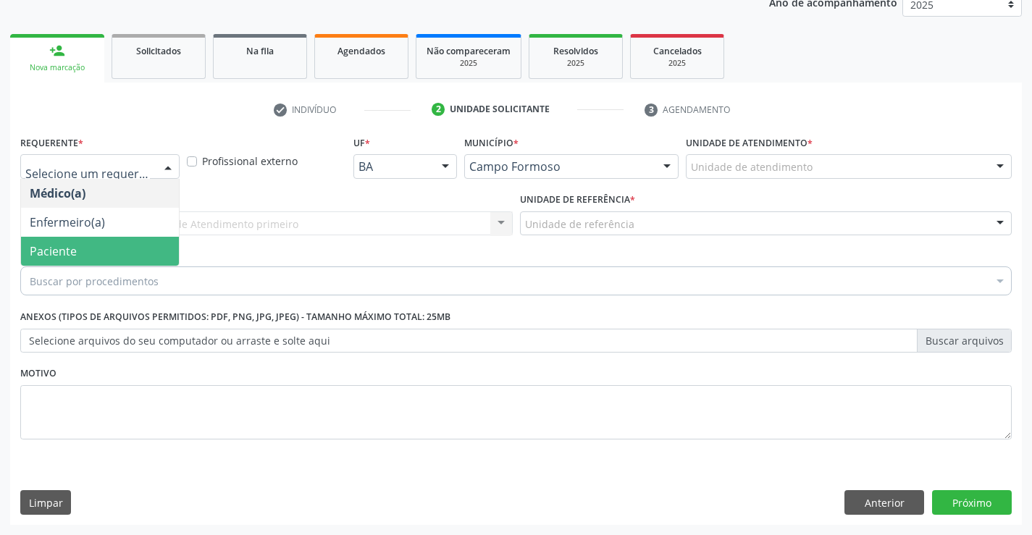
click at [99, 258] on span "Paciente" at bounding box center [100, 251] width 158 height 29
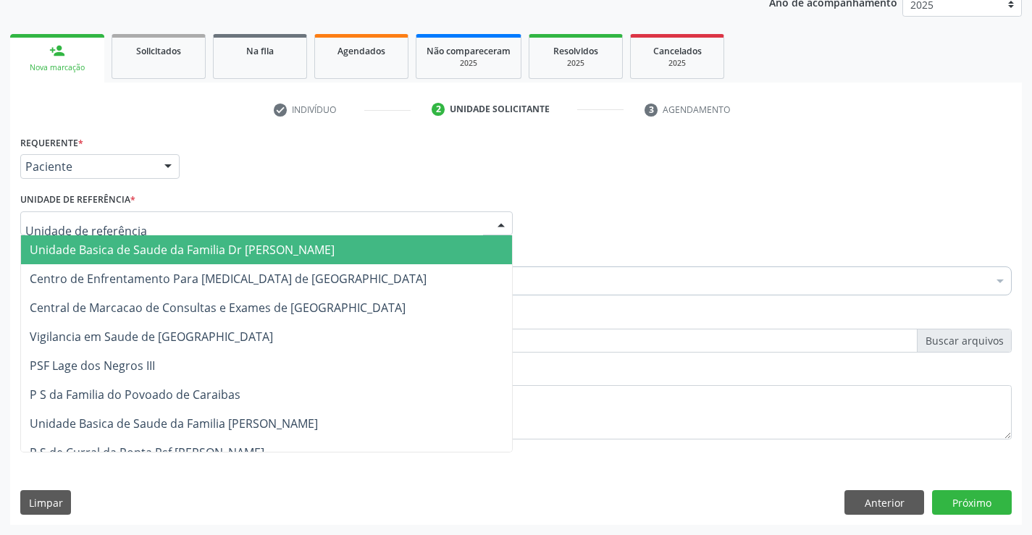
click at [159, 254] on span "Unidade Basica de Saude da Familia Dr [PERSON_NAME]" at bounding box center [182, 250] width 305 height 16
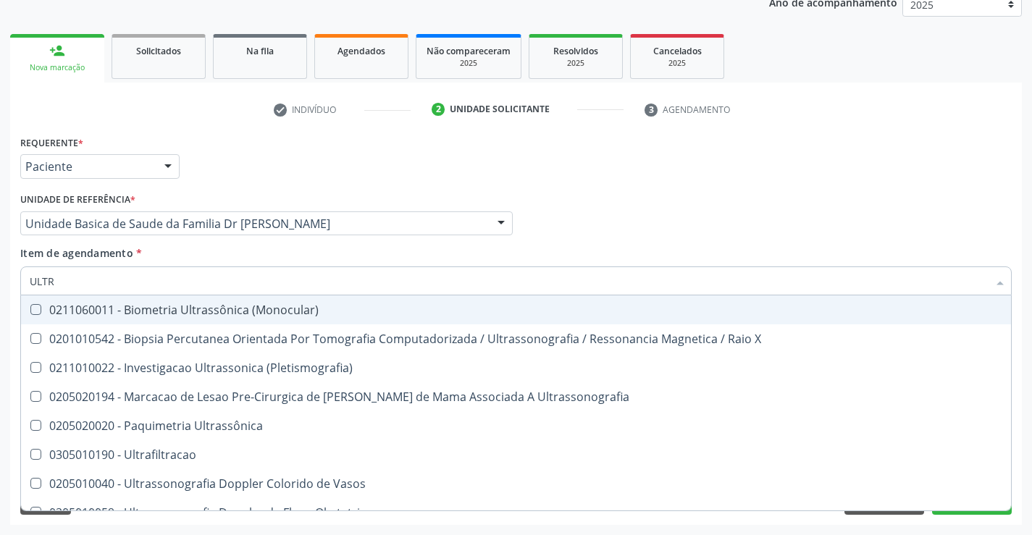
type input "ULTRA"
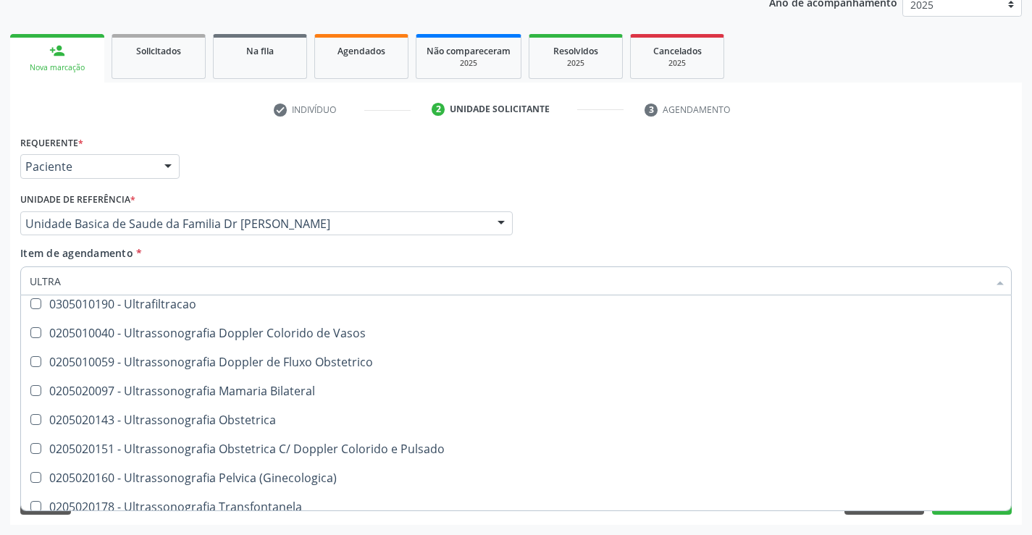
scroll to position [145, 0]
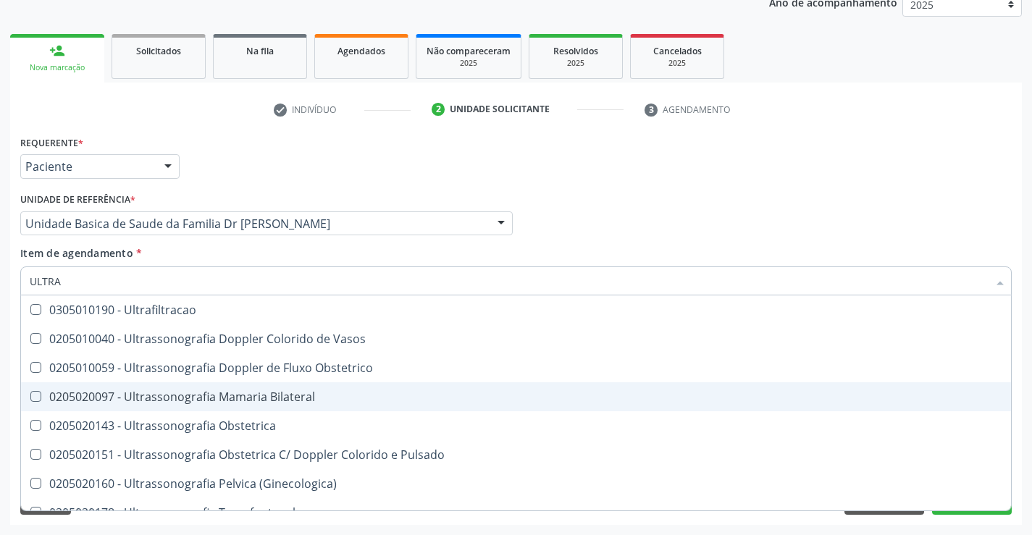
click at [204, 399] on div "0205020097 - Ultrassonografia Mamaria Bilateral" at bounding box center [516, 397] width 973 height 12
checkbox Bilateral "true"
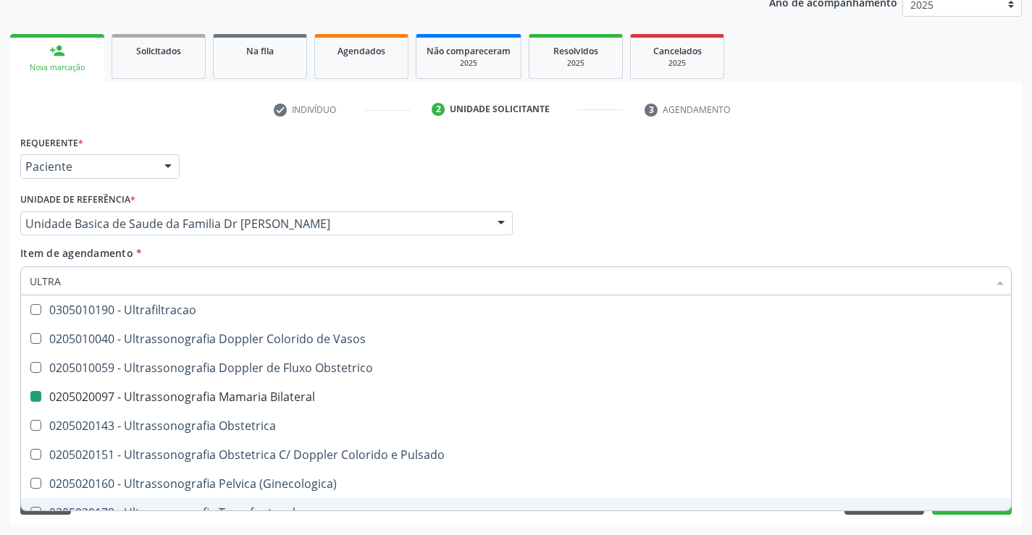
click at [217, 526] on div "Acompanhamento Acompanhe a situação das marcações correntes e finalizadas Relat…" at bounding box center [516, 216] width 1032 height 638
checkbox X "true"
checkbox Bilateral "false"
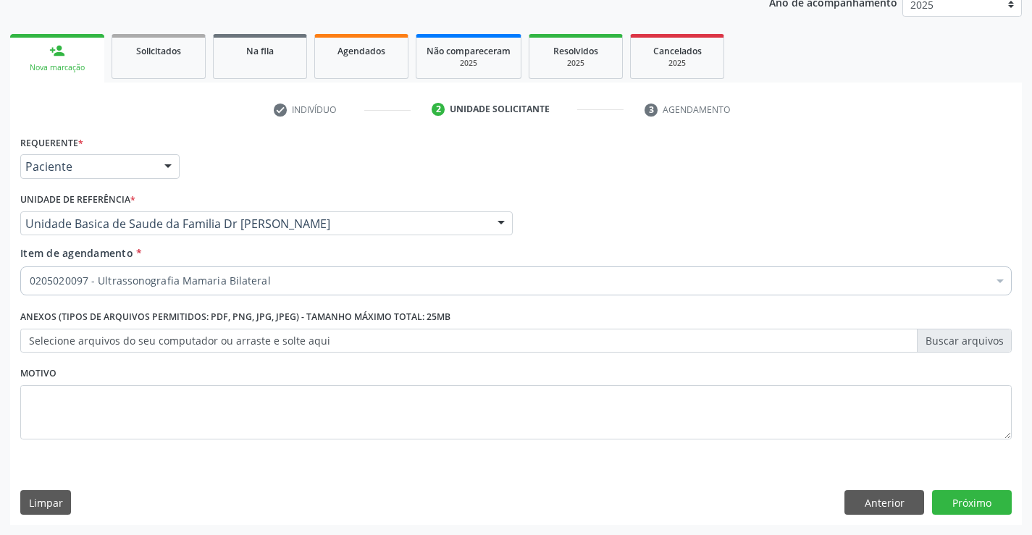
scroll to position [0, 0]
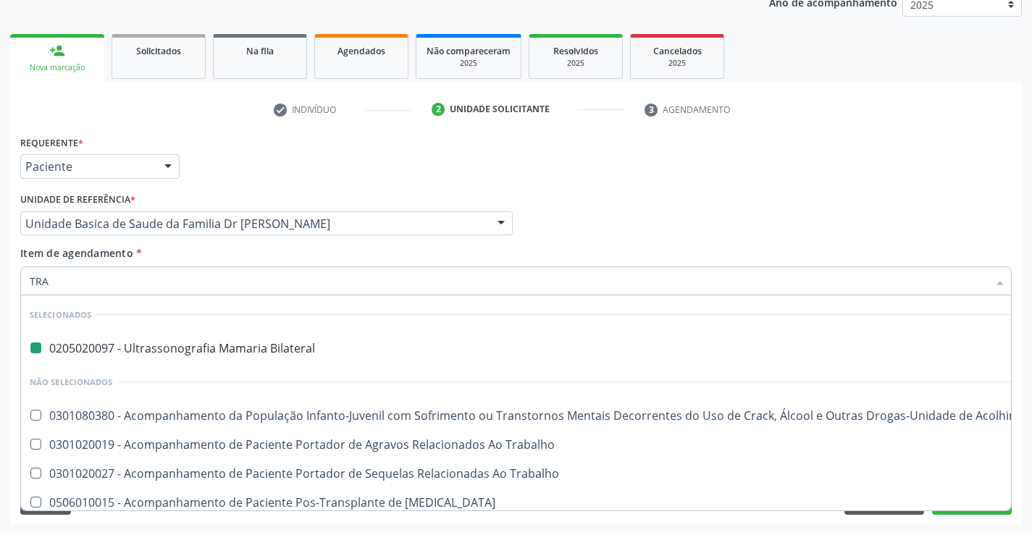
type input "TRAN"
checkbox Bilateral "false"
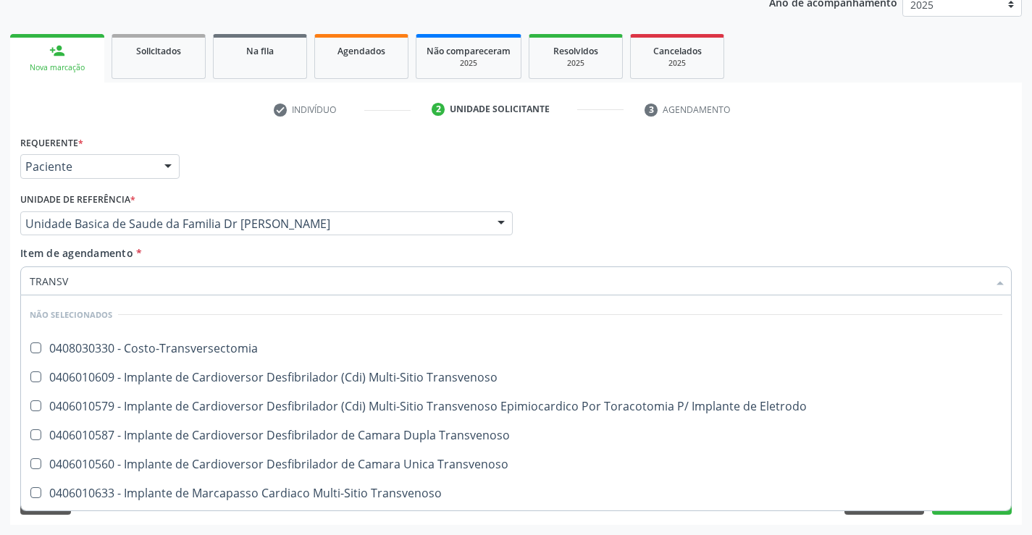
type input "TRANSVA"
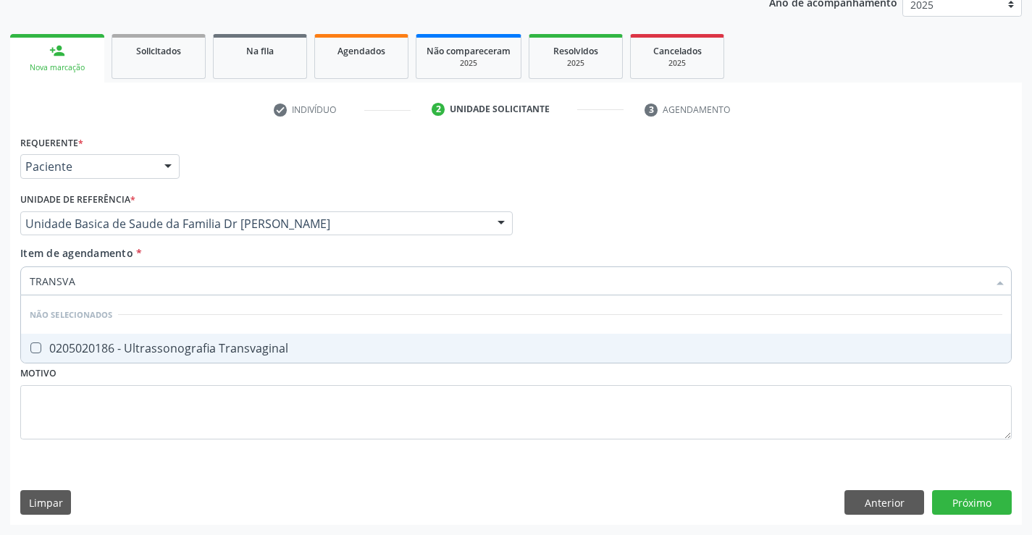
click at [290, 353] on div "0205020186 - Ultrassonografia Transvaginal" at bounding box center [516, 349] width 973 height 12
checkbox Transvaginal "true"
click at [265, 413] on div "Requerente * Paciente Médico(a) Enfermeiro(a) Paciente Nenhum resultado encontr…" at bounding box center [516, 296] width 992 height 328
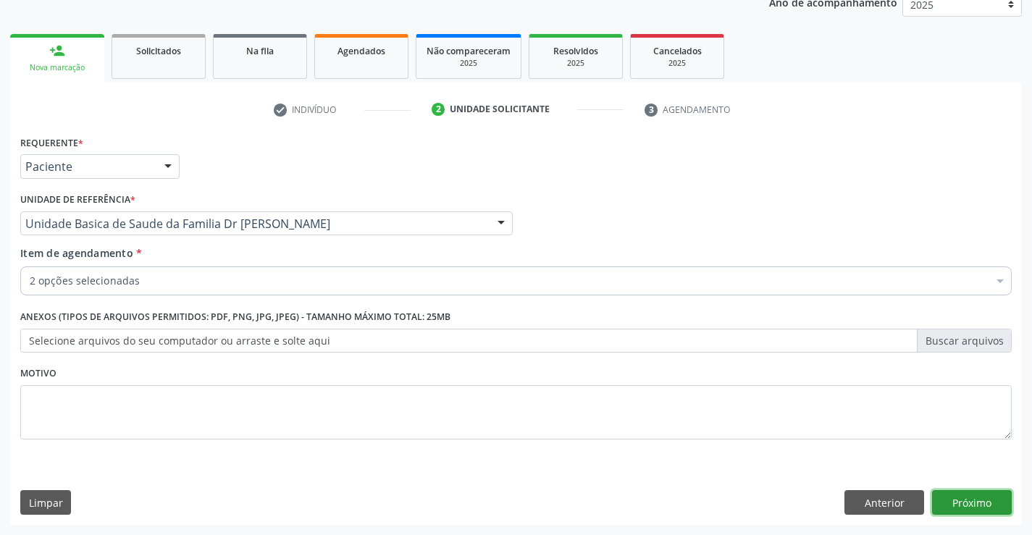
click at [962, 504] on button "Próximo" at bounding box center [972, 502] width 80 height 25
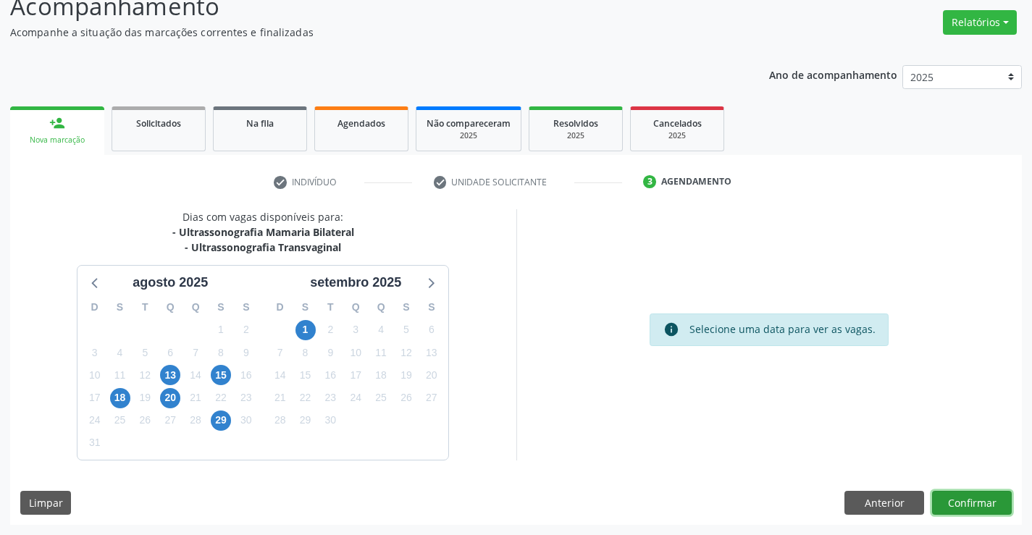
click at [958, 498] on button "Confirmar" at bounding box center [972, 503] width 80 height 25
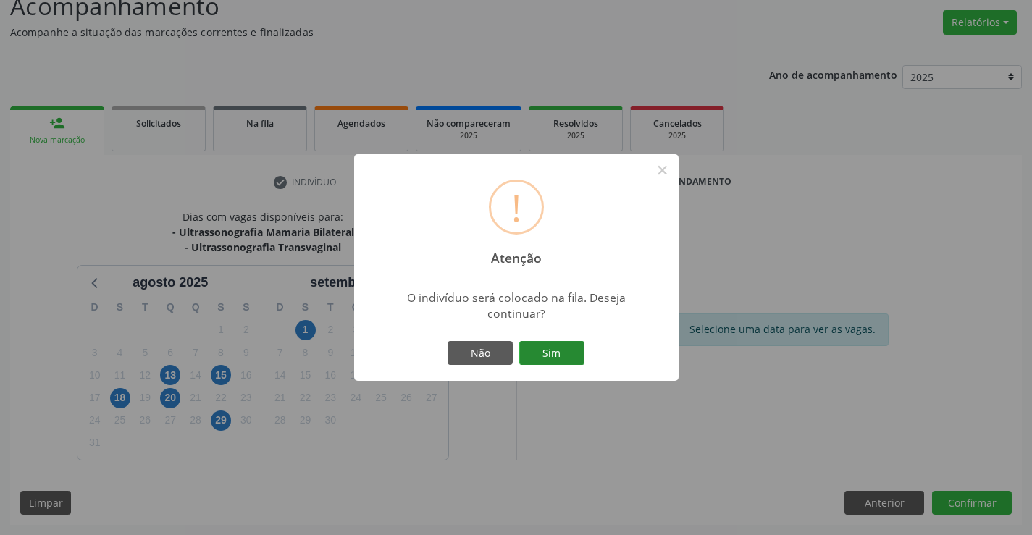
click at [561, 353] on button "Sim" at bounding box center [551, 353] width 65 height 25
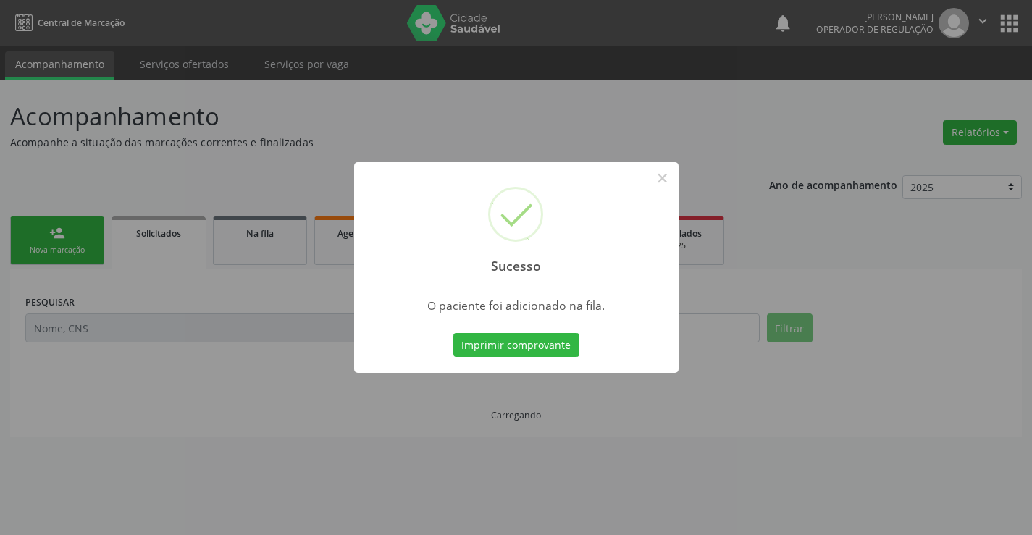
scroll to position [0, 0]
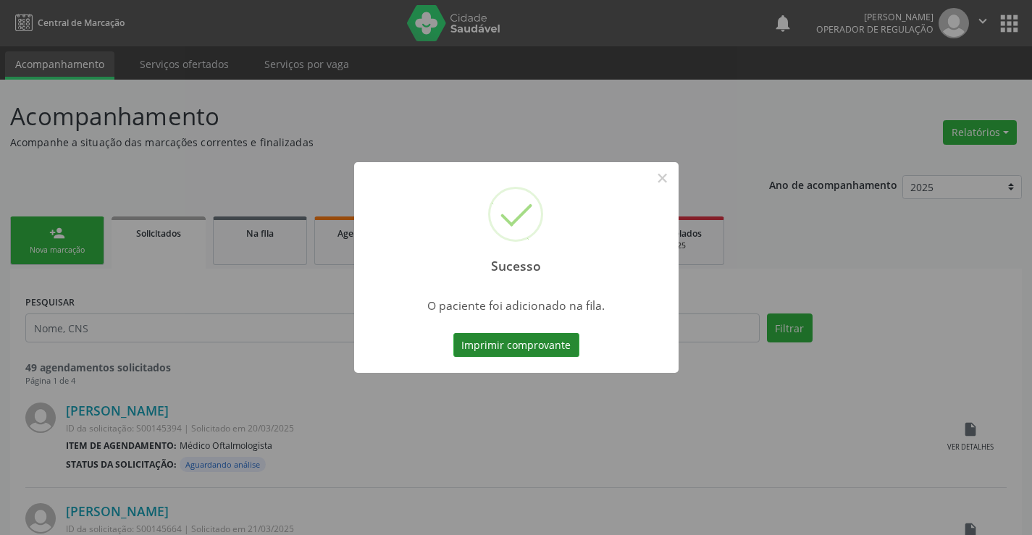
click at [556, 346] on button "Imprimir comprovante" at bounding box center [516, 345] width 126 height 25
